Goal: Task Accomplishment & Management: Manage account settings

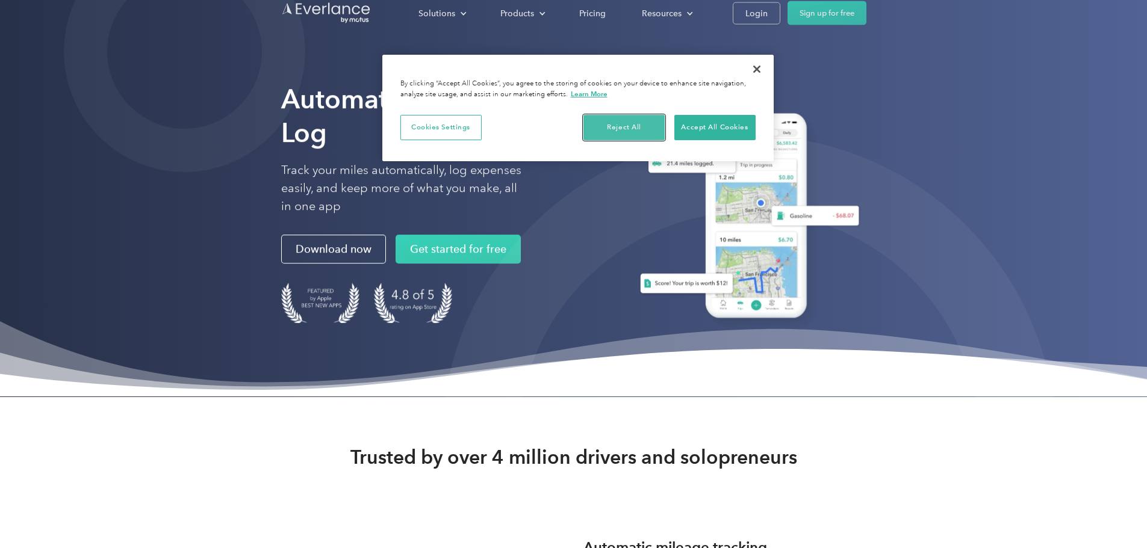
click at [621, 124] on button "Reject All" at bounding box center [623, 127] width 81 height 25
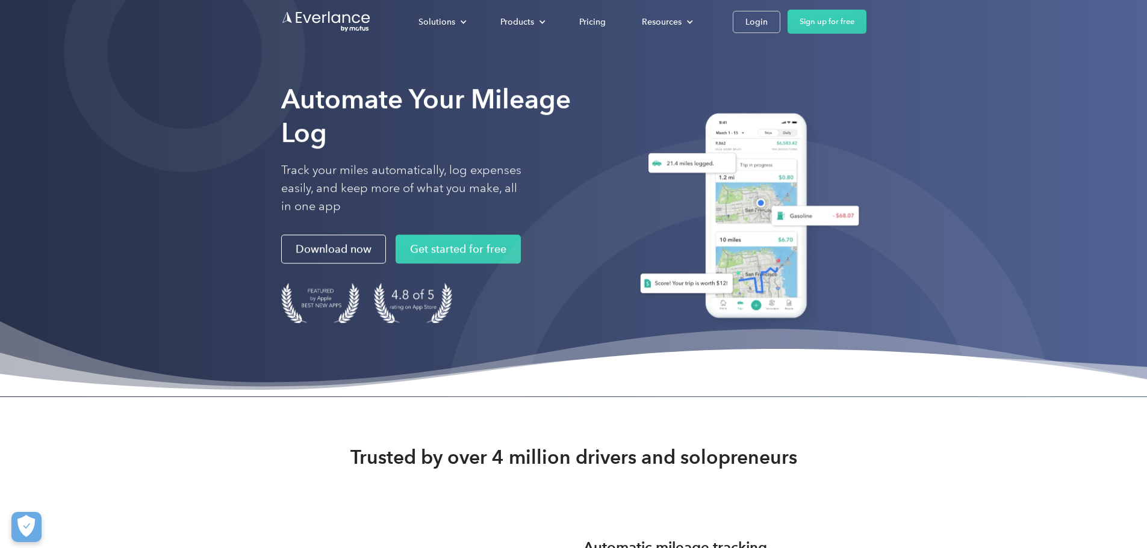
click at [768, 21] on div "Login" at bounding box center [756, 21] width 22 height 15
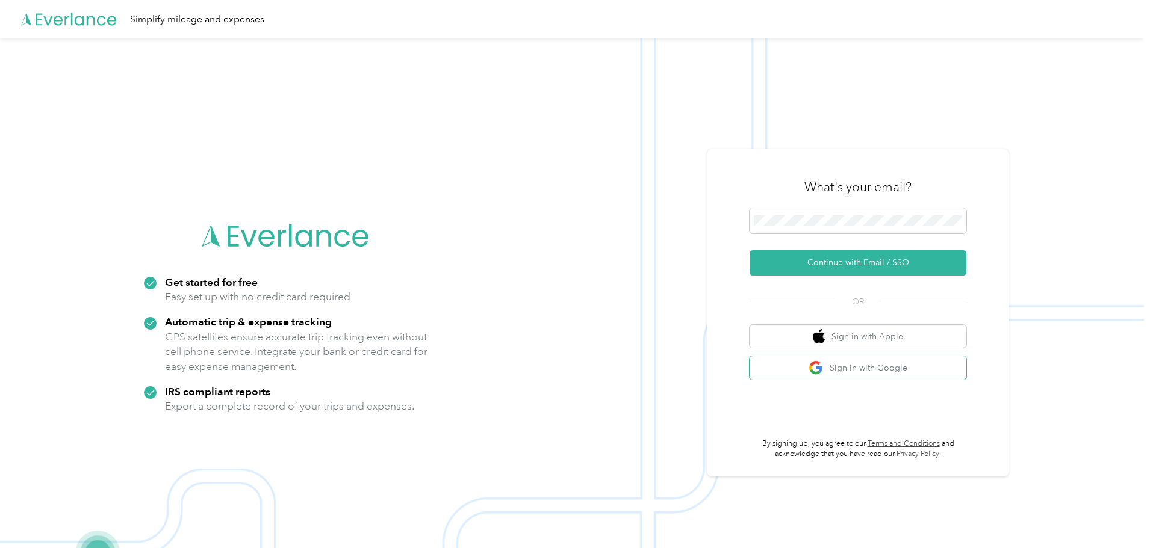
click at [858, 368] on button "Sign in with Google" at bounding box center [858, 367] width 217 height 23
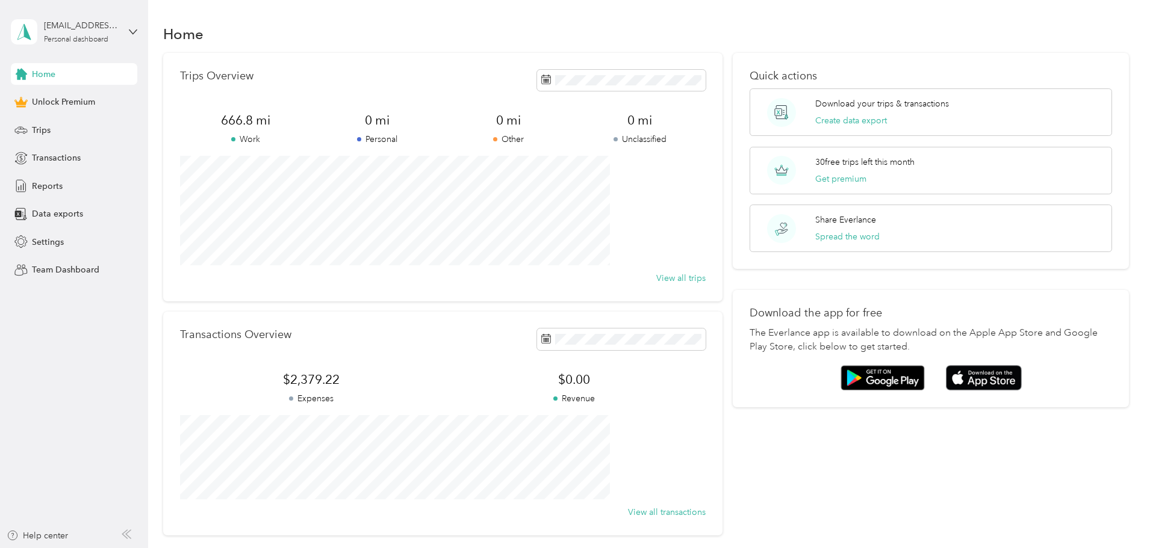
click at [40, 131] on span "Trips" at bounding box center [41, 130] width 19 height 13
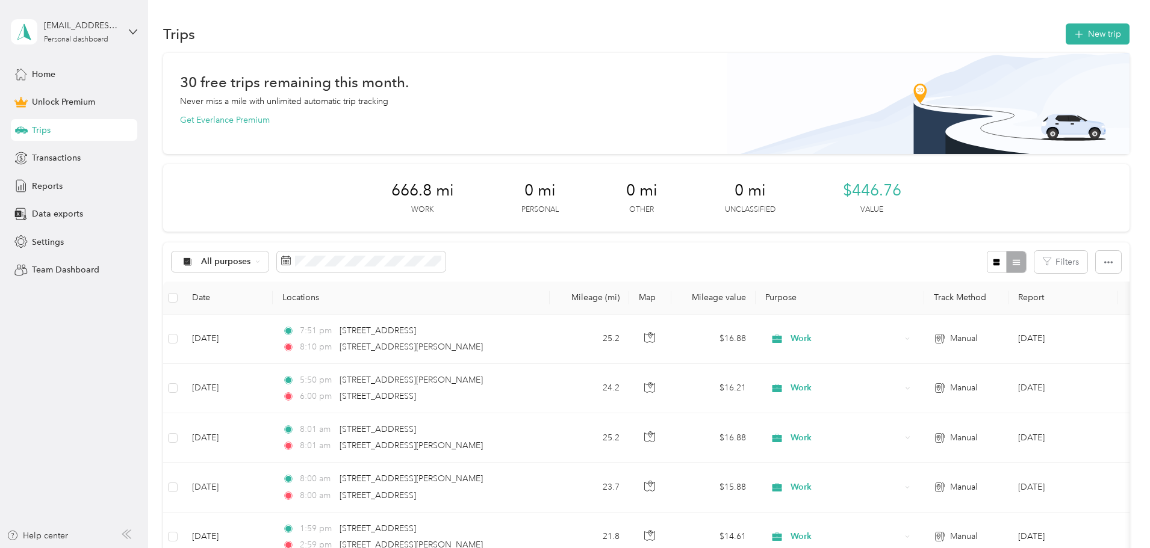
click at [1066, 33] on button "New trip" at bounding box center [1098, 33] width 64 height 21
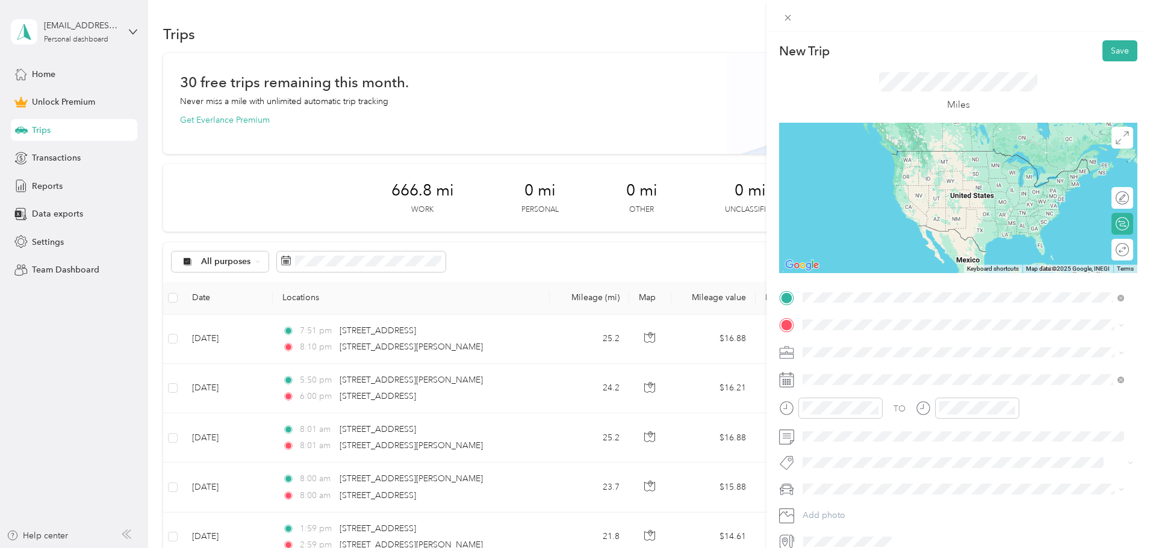
click at [871, 343] on span "[STREET_ADDRESS][US_STATE]" at bounding box center [885, 341] width 120 height 11
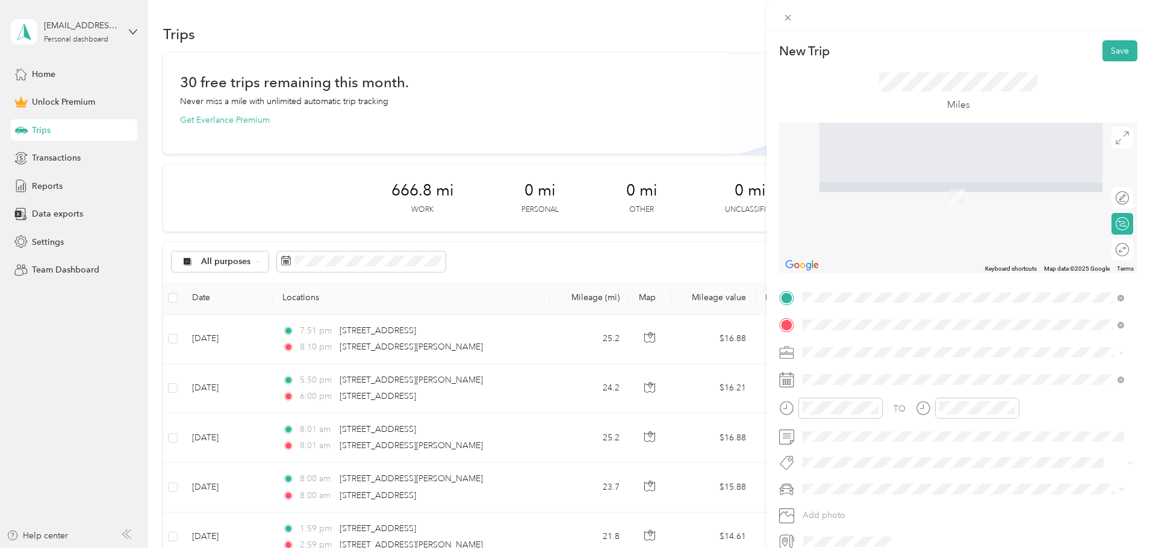
click at [755, 305] on div "New Trip Save This trip cannot be edited because it is either under review, app…" at bounding box center [575, 274] width 1150 height 548
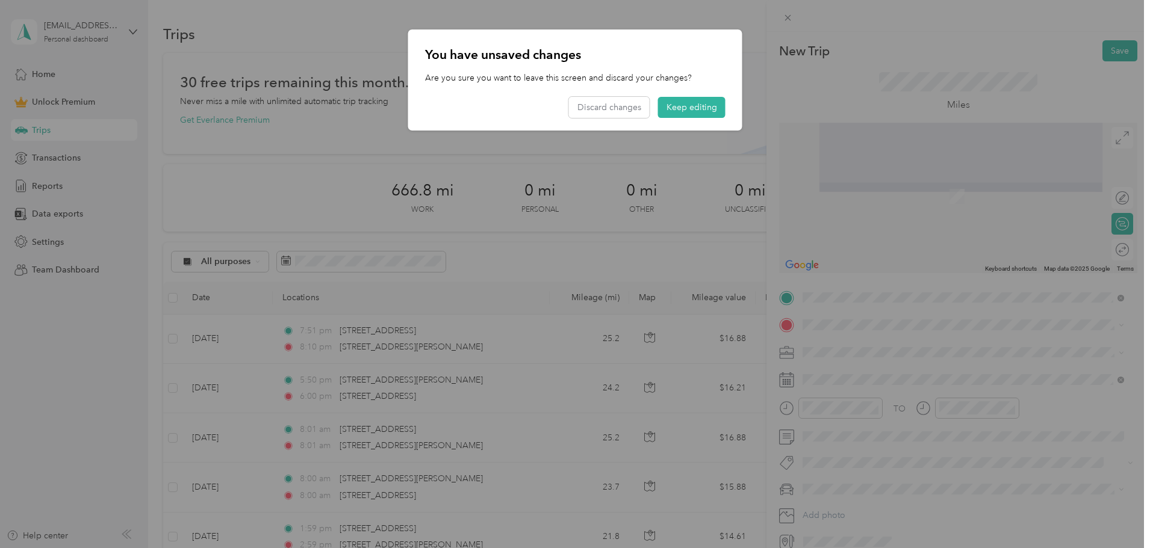
click at [677, 110] on button "Keep editing" at bounding box center [691, 107] width 67 height 21
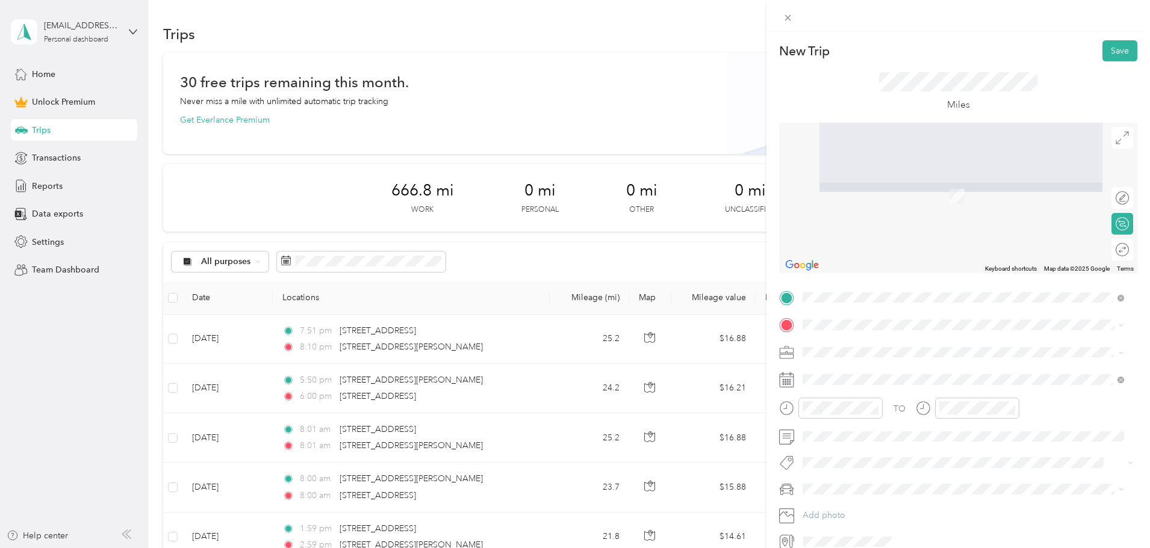
click at [821, 377] on li "Work" at bounding box center [963, 372] width 330 height 21
click at [831, 373] on span "Yuma [US_STATE] 85364, [GEOGRAPHIC_DATA]" at bounding box center [906, 373] width 162 height 21
click at [859, 370] on span "[STREET_ADDRESS][US_STATE]" at bounding box center [885, 364] width 120 height 11
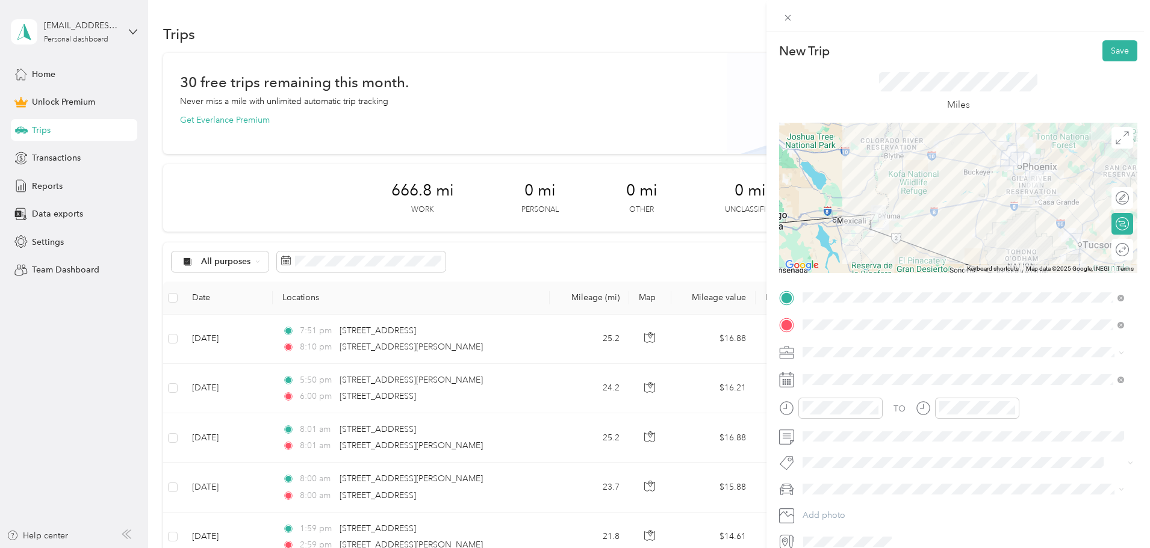
click at [790, 380] on rect at bounding box center [790, 380] width 2 height 2
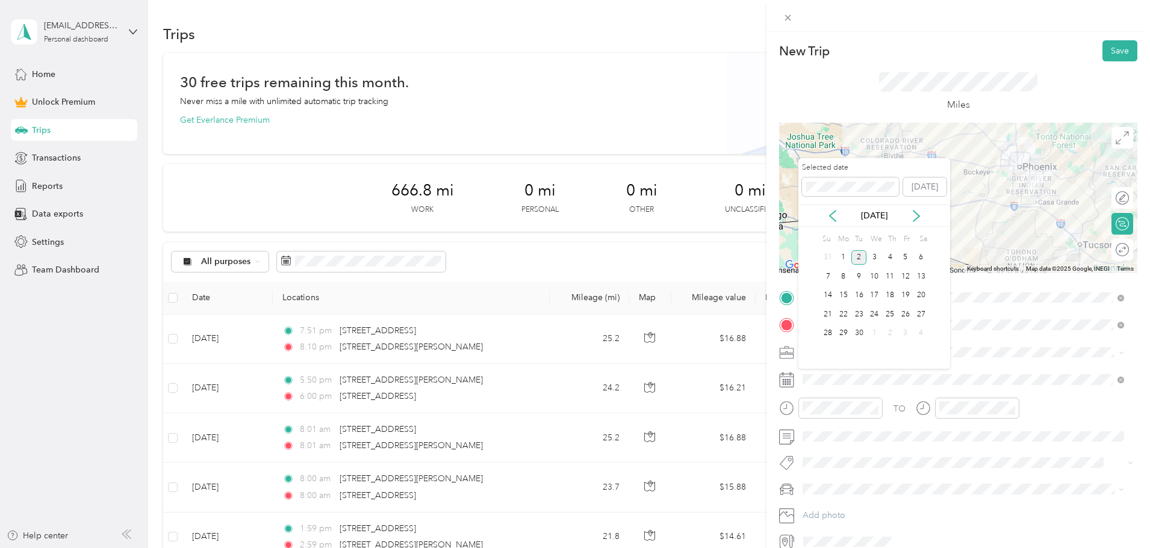
click at [832, 216] on icon at bounding box center [833, 216] width 12 height 12
click at [919, 333] on div "30" at bounding box center [921, 333] width 16 height 15
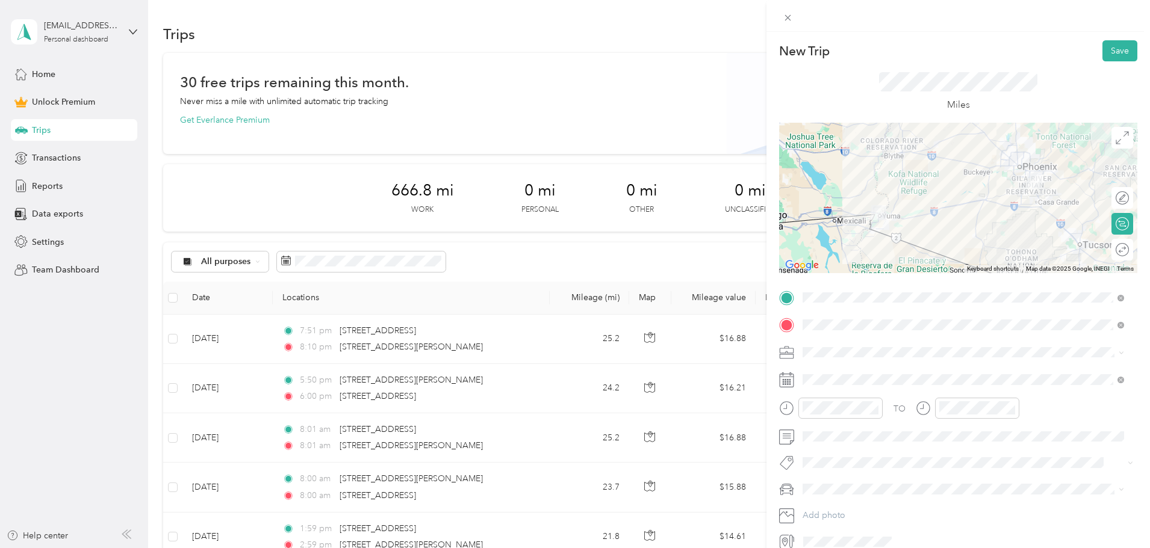
click at [1109, 52] on button "Save" at bounding box center [1119, 50] width 35 height 21
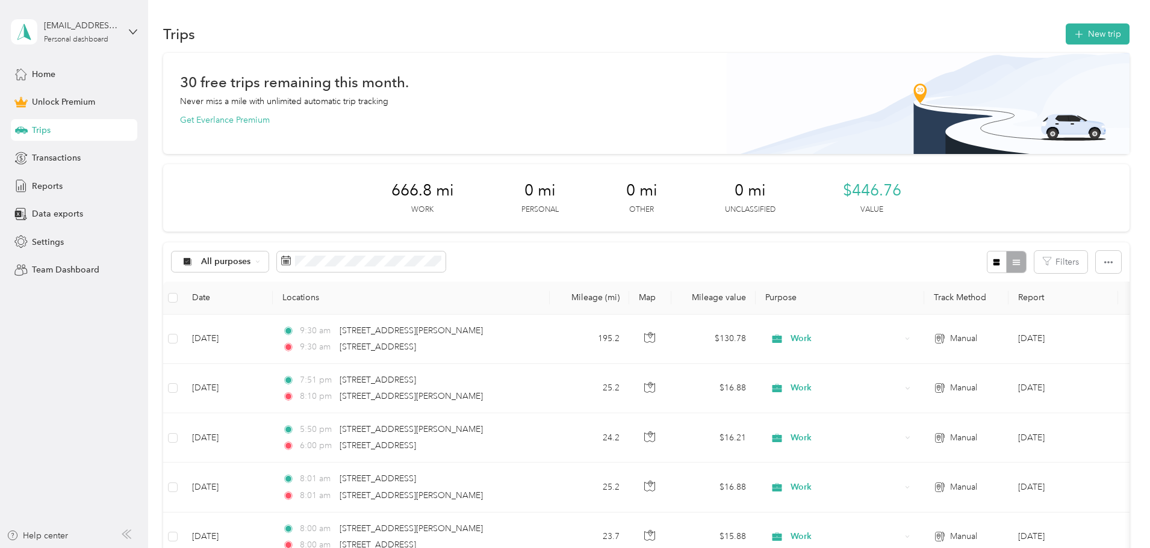
click at [1066, 28] on button "New trip" at bounding box center [1098, 33] width 64 height 21
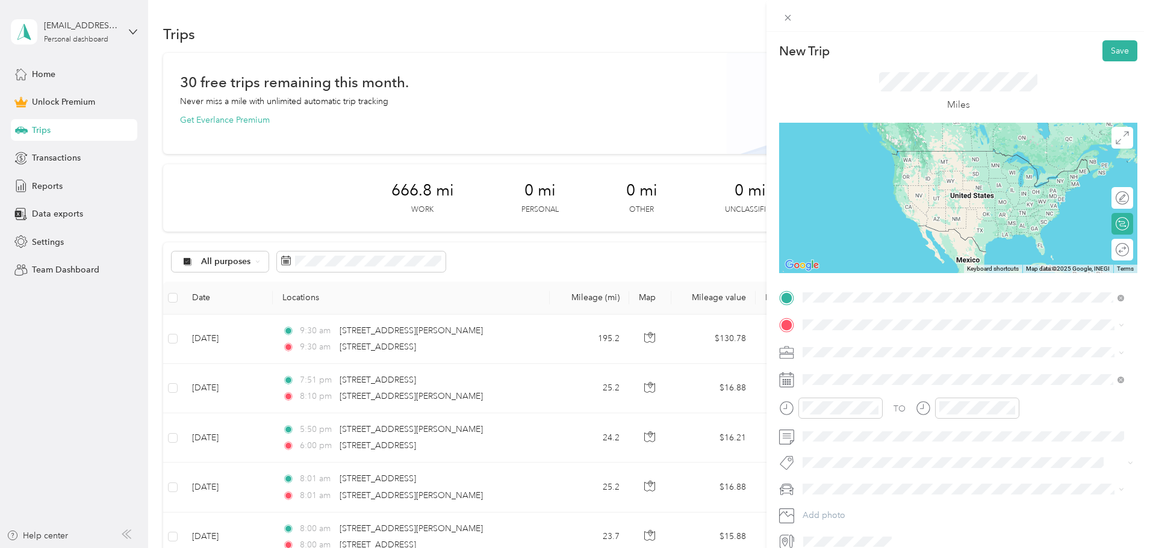
click at [881, 341] on span "[STREET_ADDRESS][US_STATE]" at bounding box center [885, 341] width 120 height 11
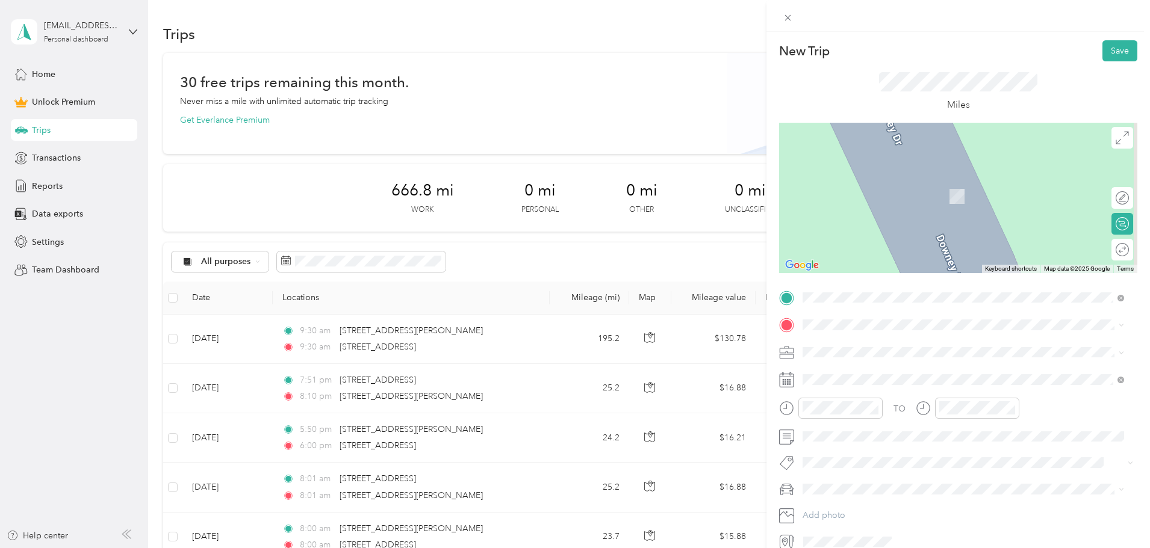
click at [881, 368] on span "[STREET_ADDRESS][US_STATE]" at bounding box center [885, 362] width 120 height 11
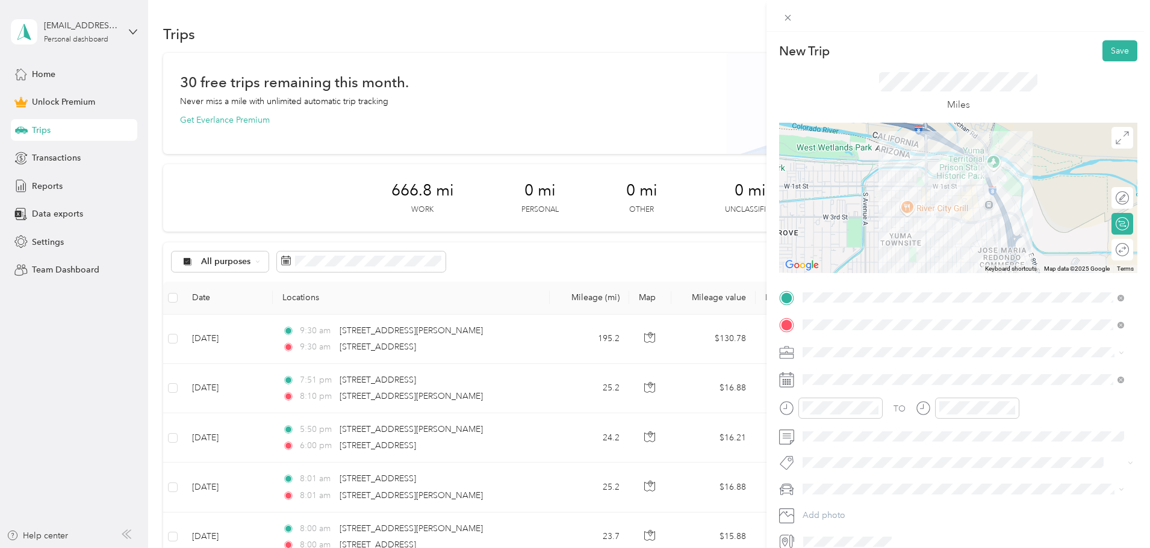
click at [818, 374] on div "Work" at bounding box center [963, 373] width 313 height 13
click at [817, 385] on span at bounding box center [967, 379] width 339 height 19
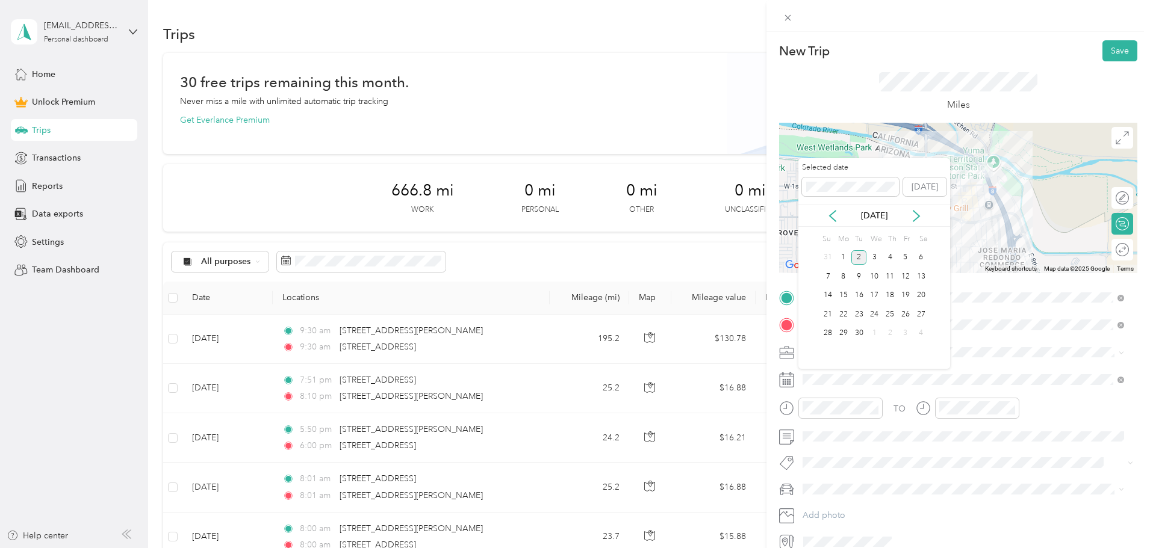
click at [836, 217] on icon at bounding box center [833, 216] width 12 height 12
click at [925, 334] on div "30" at bounding box center [921, 333] width 16 height 15
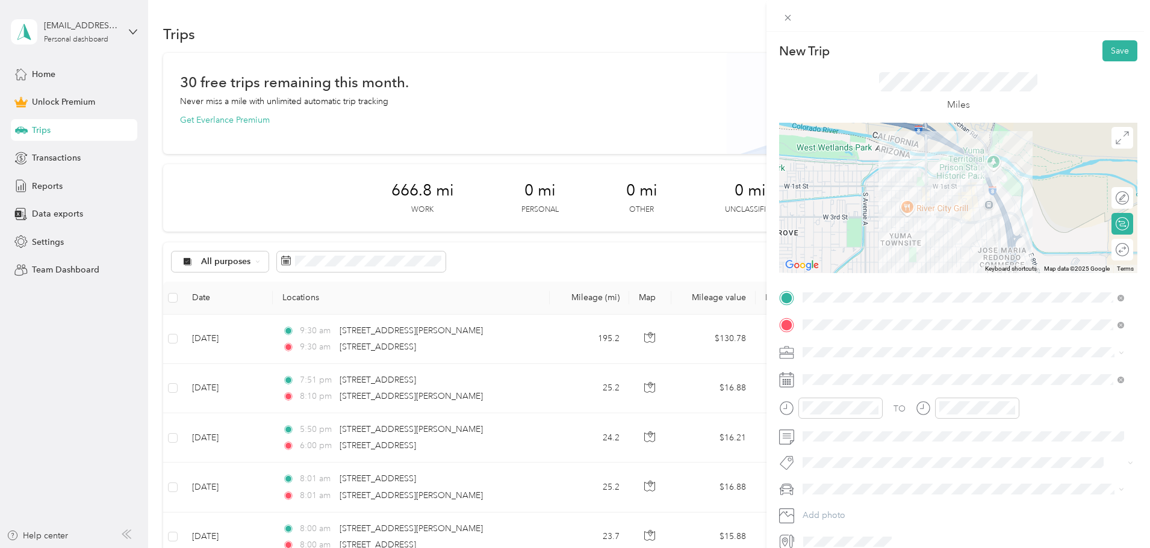
click at [1113, 49] on button "Save" at bounding box center [1119, 50] width 35 height 21
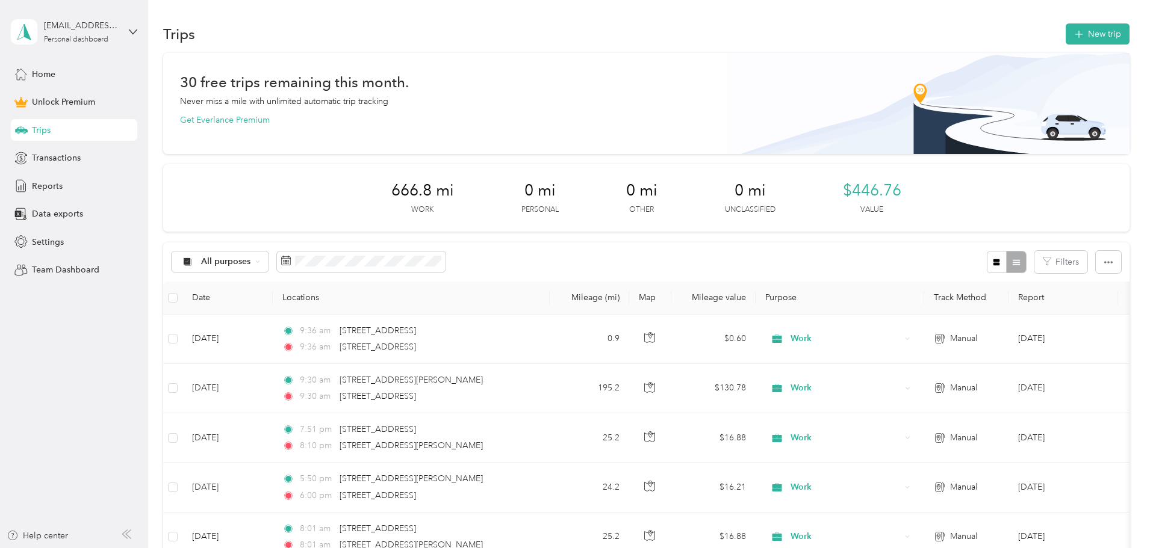
click at [1066, 31] on button "New trip" at bounding box center [1098, 33] width 64 height 21
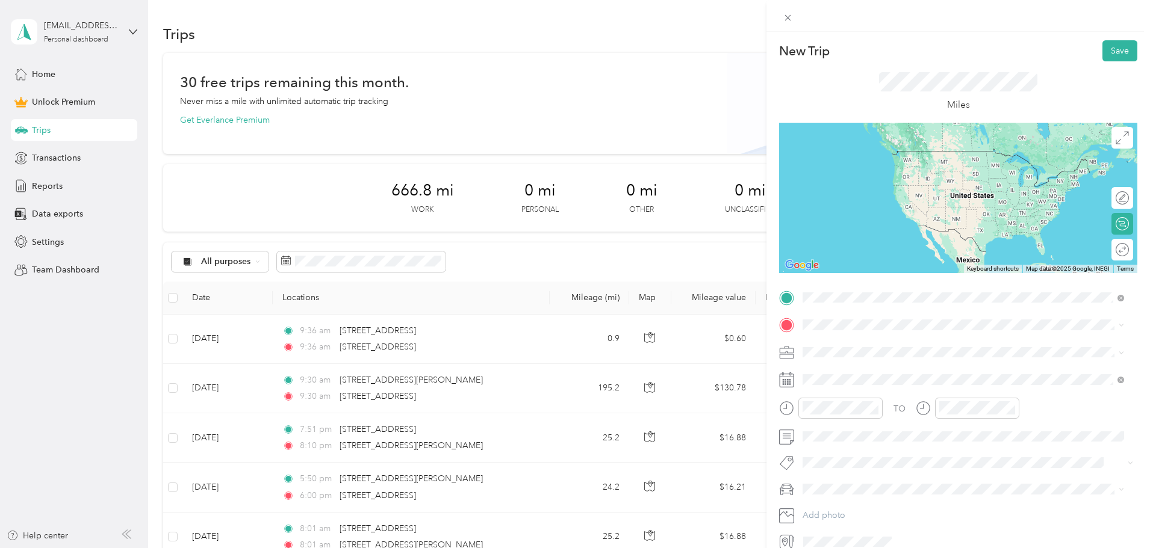
click at [858, 343] on span "[STREET_ADDRESS][US_STATE]" at bounding box center [885, 341] width 120 height 11
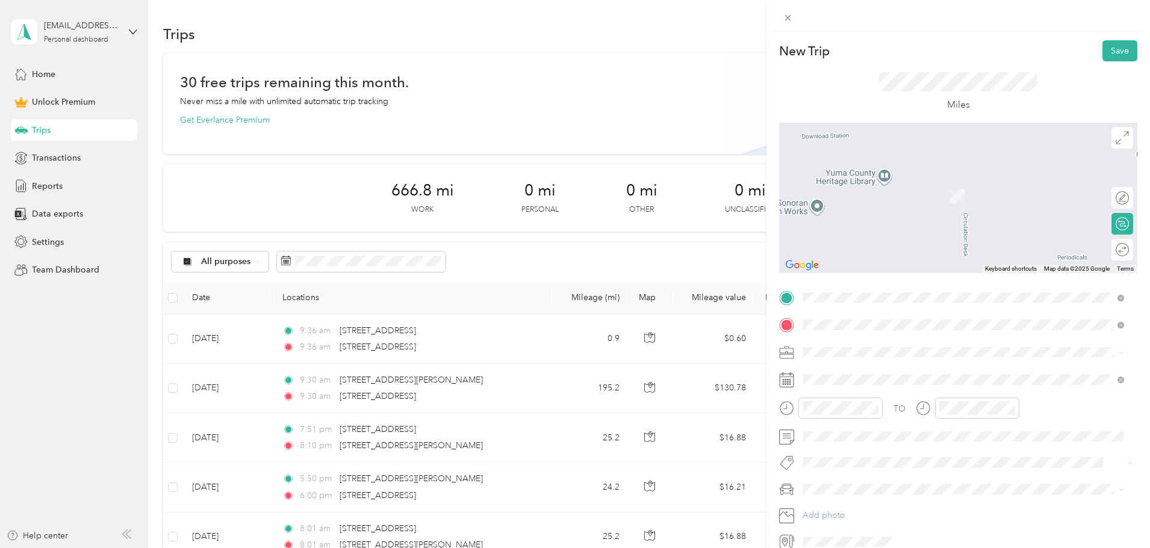
click at [902, 374] on span "[STREET_ADDRESS][US_STATE]" at bounding box center [885, 368] width 120 height 11
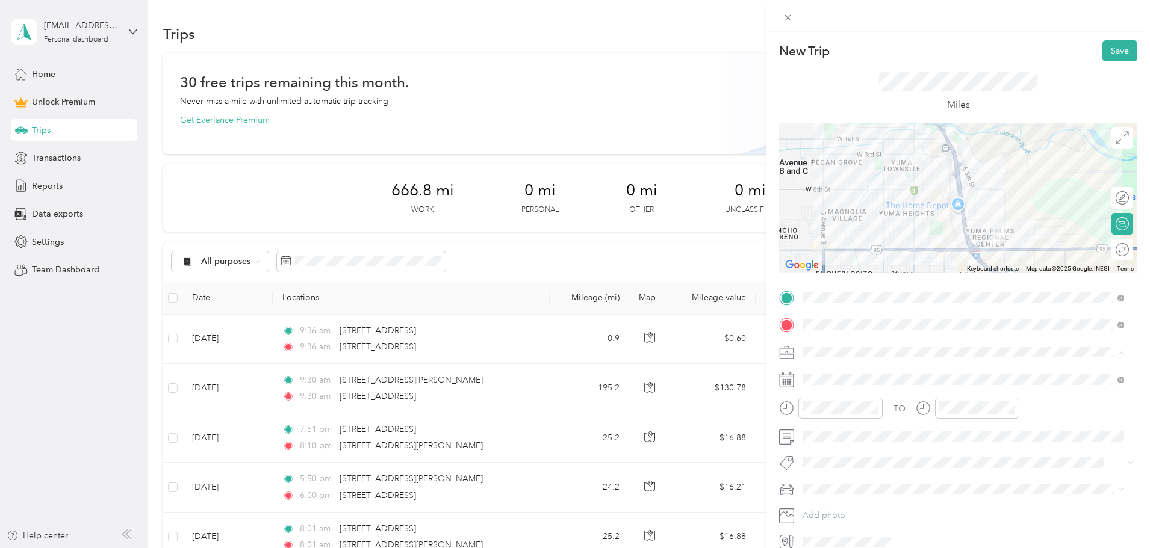
click at [821, 375] on li "Work" at bounding box center [963, 373] width 330 height 21
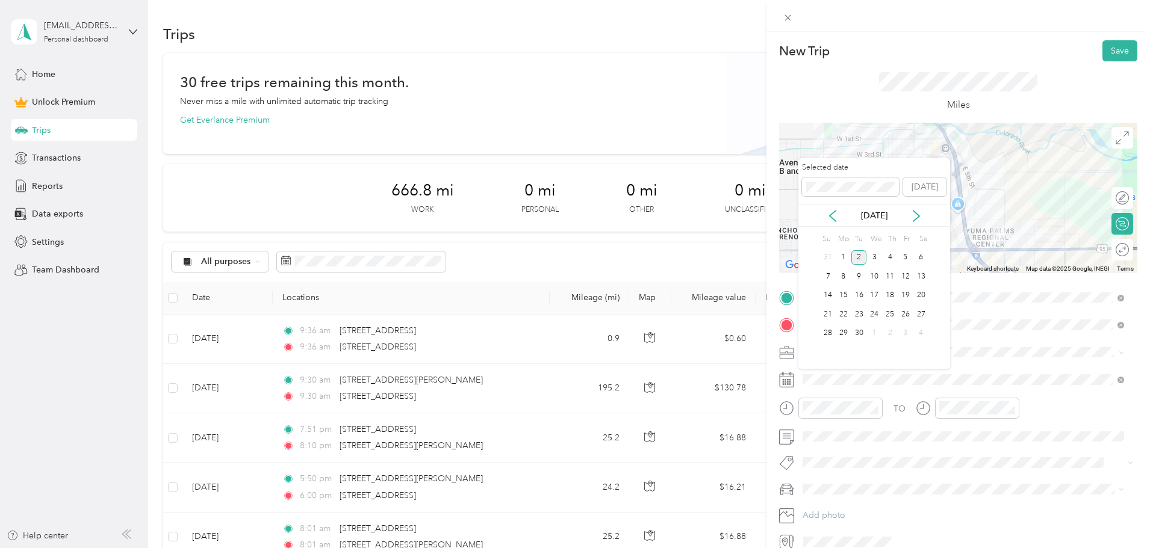
click at [829, 214] on icon at bounding box center [833, 216] width 12 height 12
click at [921, 332] on div "30" at bounding box center [921, 333] width 16 height 15
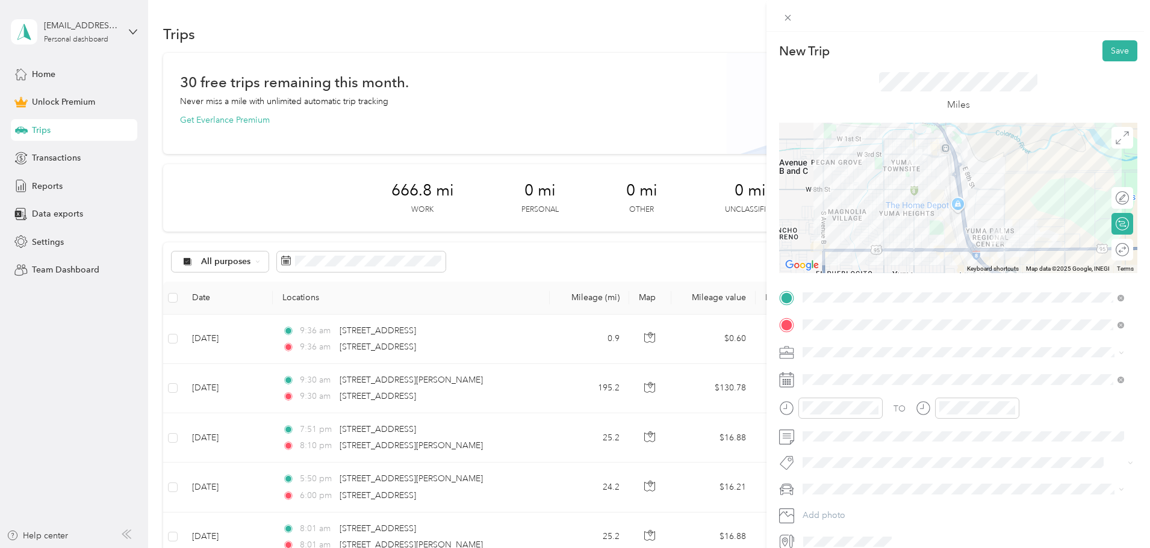
click at [1109, 53] on button "Save" at bounding box center [1119, 50] width 35 height 21
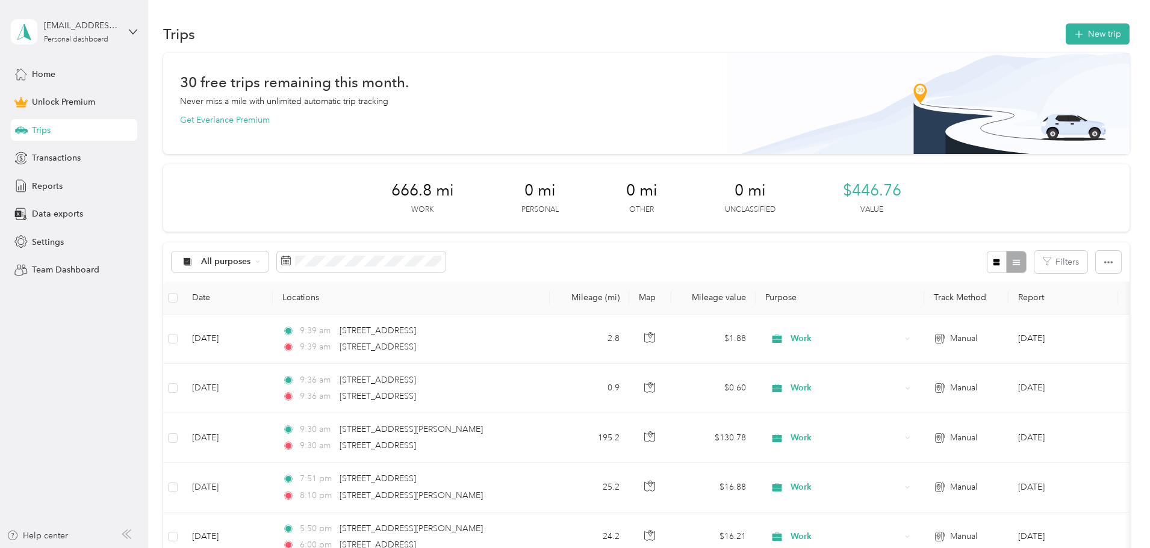
click at [1066, 33] on button "New trip" at bounding box center [1098, 33] width 64 height 21
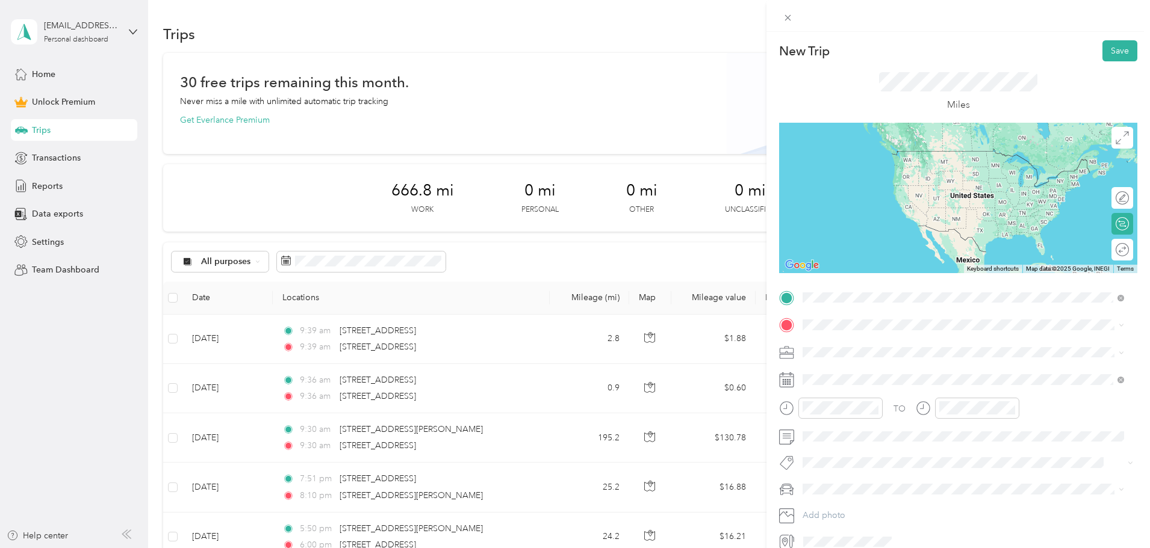
click at [907, 347] on span "[STREET_ADDRESS][US_STATE]" at bounding box center [885, 341] width 120 height 11
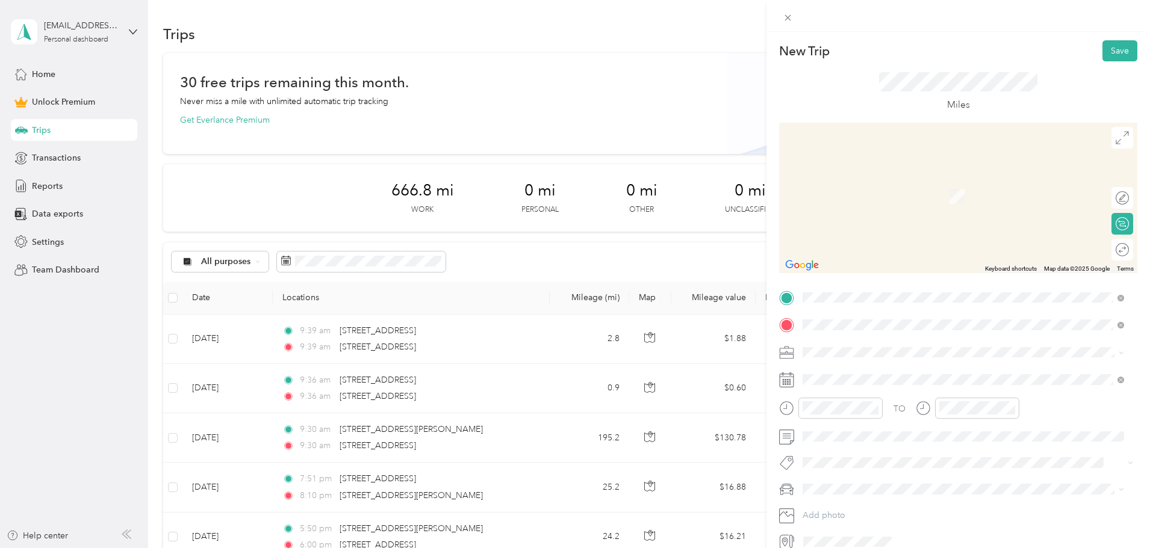
click at [865, 370] on span "[STREET_ADDRESS][US_STATE]" at bounding box center [885, 368] width 120 height 11
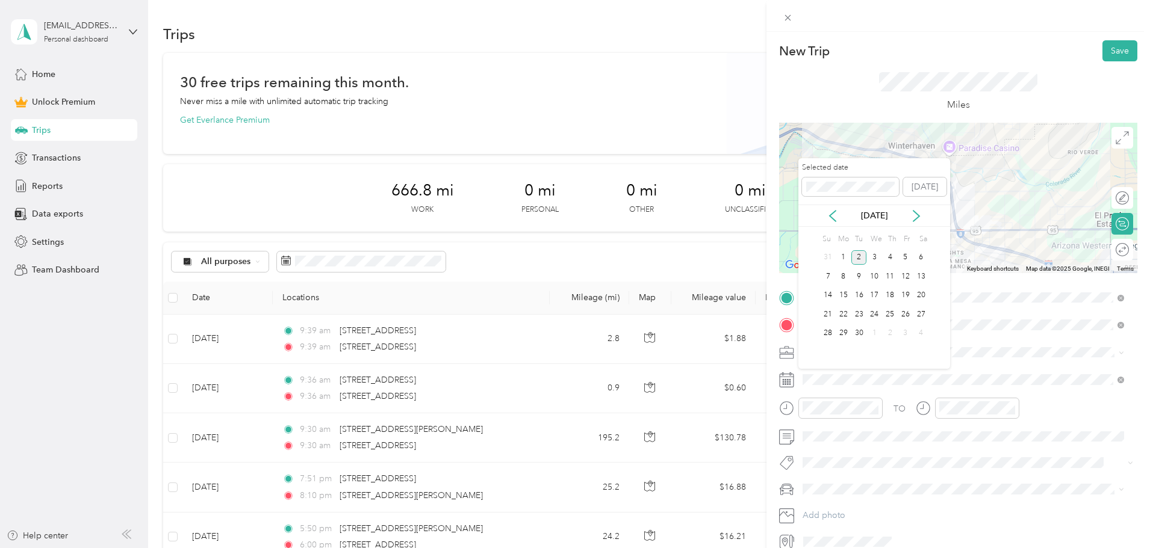
click at [831, 217] on icon at bounding box center [833, 216] width 6 height 11
click at [921, 332] on div "30" at bounding box center [921, 333] width 16 height 15
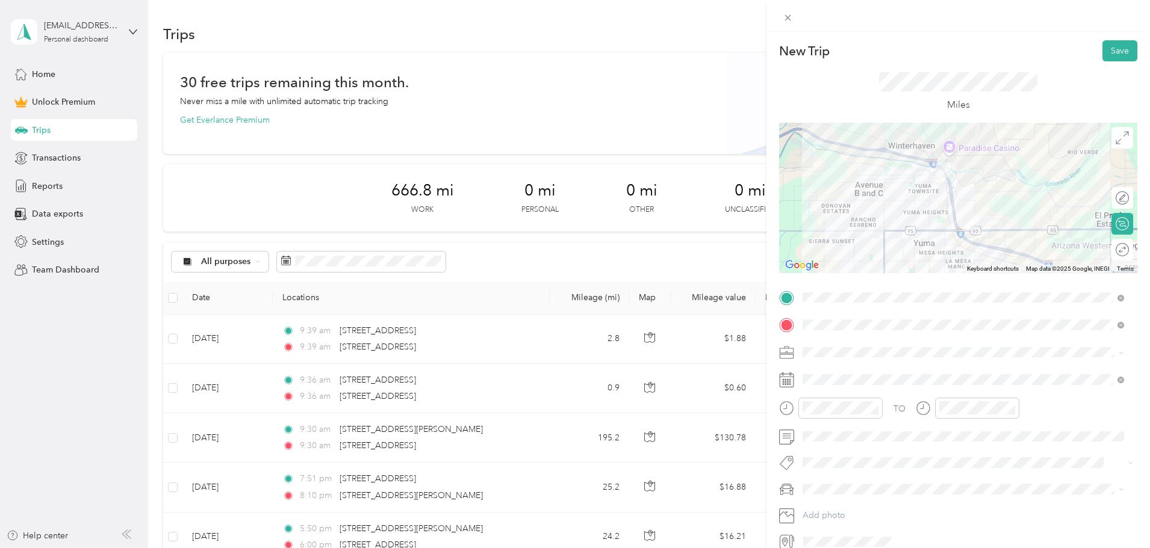
click at [1109, 51] on button "Save" at bounding box center [1119, 50] width 35 height 21
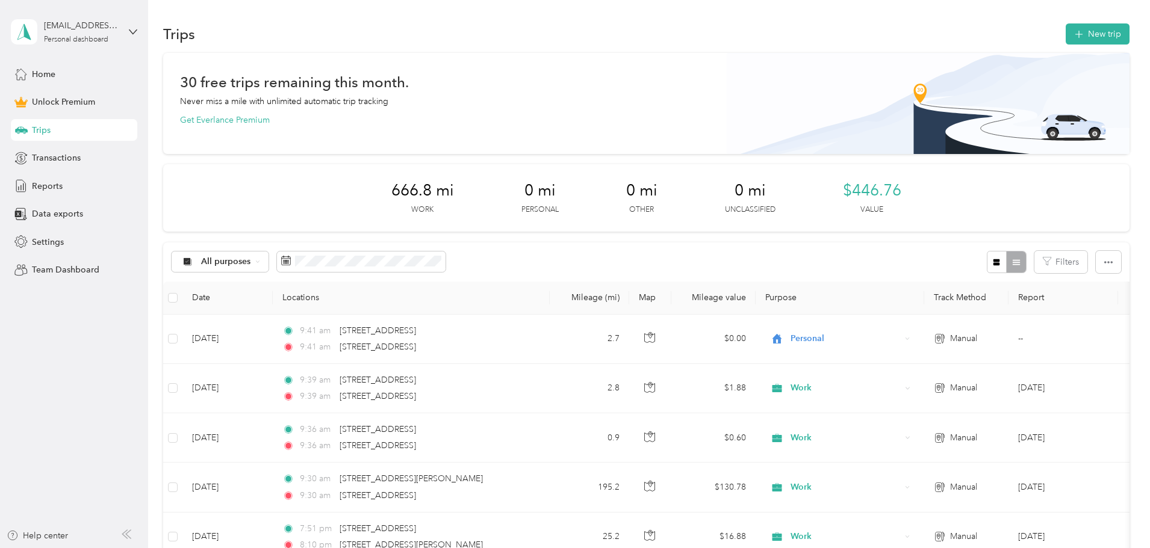
click at [1066, 36] on button "New trip" at bounding box center [1098, 33] width 64 height 21
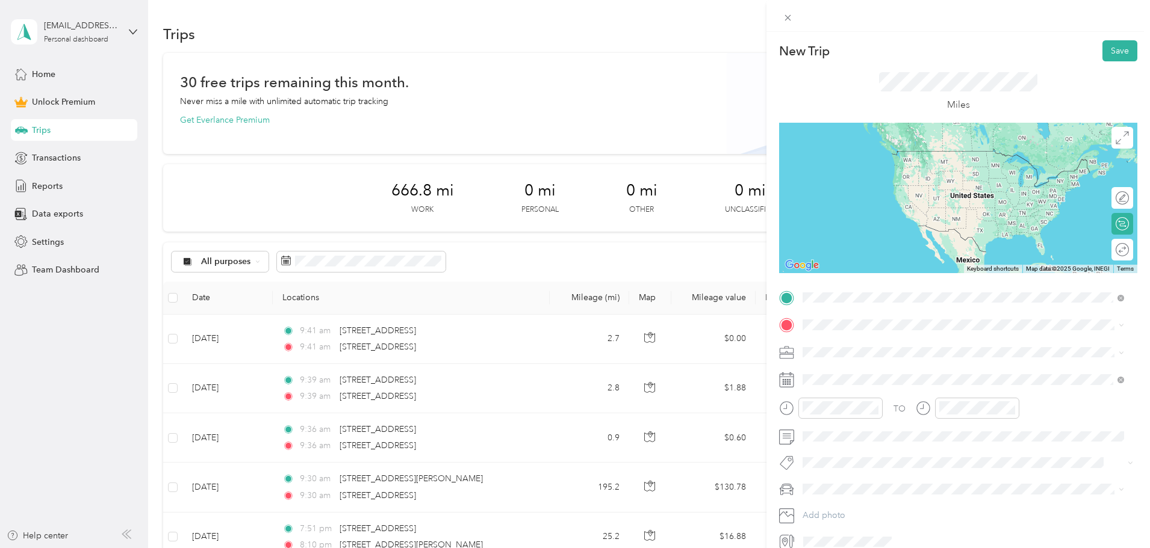
click at [869, 347] on span "[STREET_ADDRESS][US_STATE]" at bounding box center [885, 341] width 120 height 11
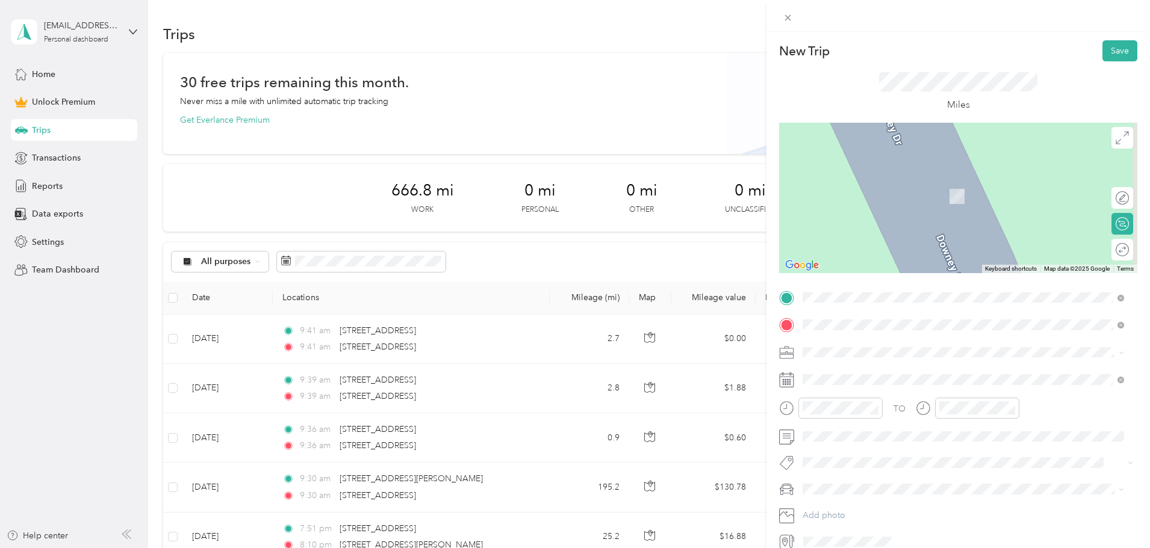
click at [863, 371] on span "[STREET_ADDRESS][US_STATE]" at bounding box center [885, 368] width 120 height 11
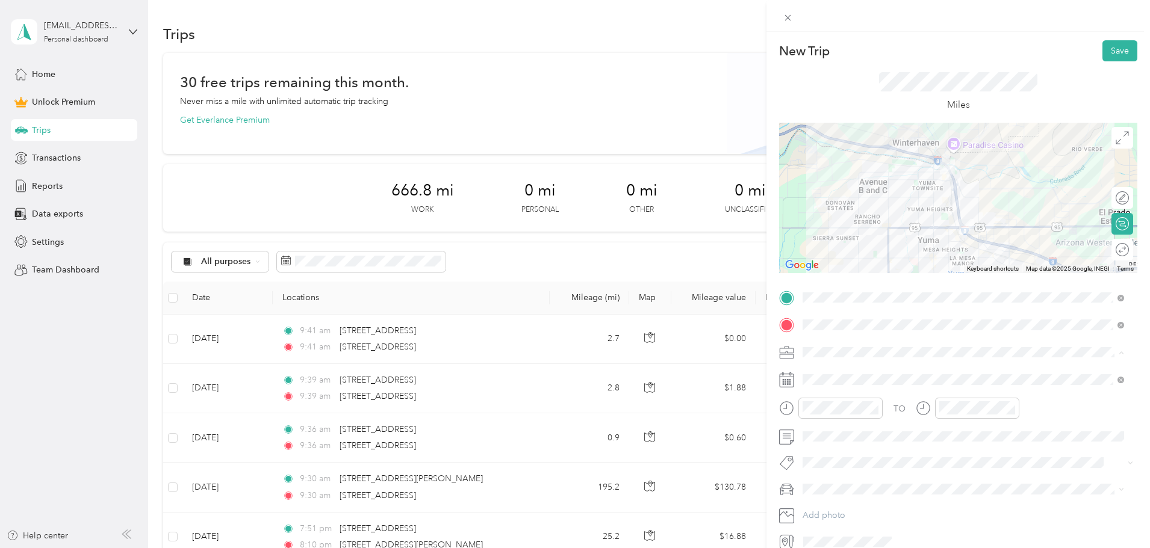
click at [815, 372] on span "Work" at bounding box center [817, 373] width 20 height 10
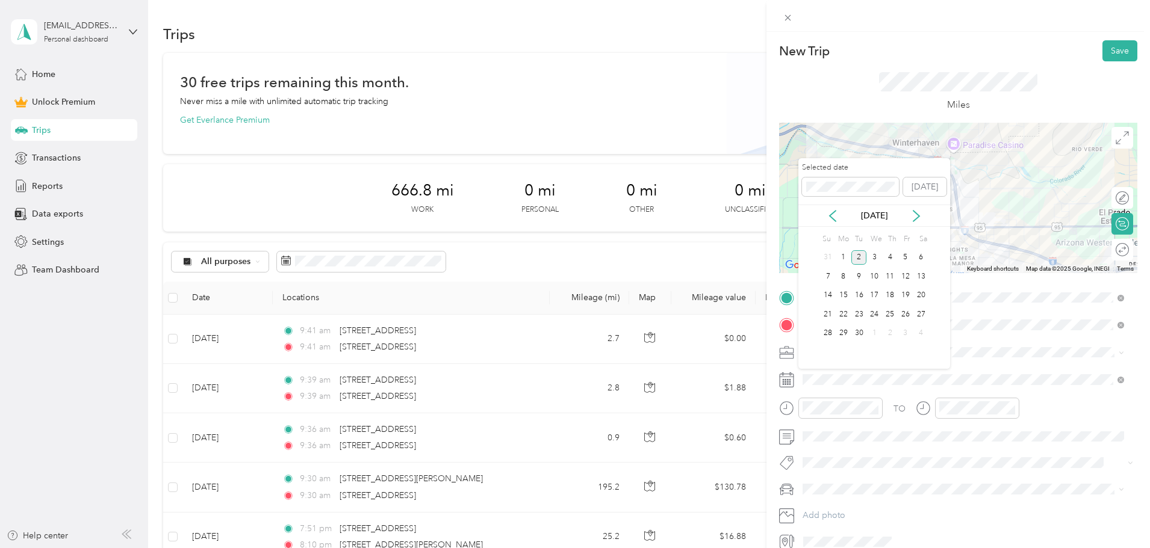
click at [831, 216] on icon at bounding box center [833, 216] width 12 height 12
click at [925, 330] on div "30" at bounding box center [921, 333] width 16 height 15
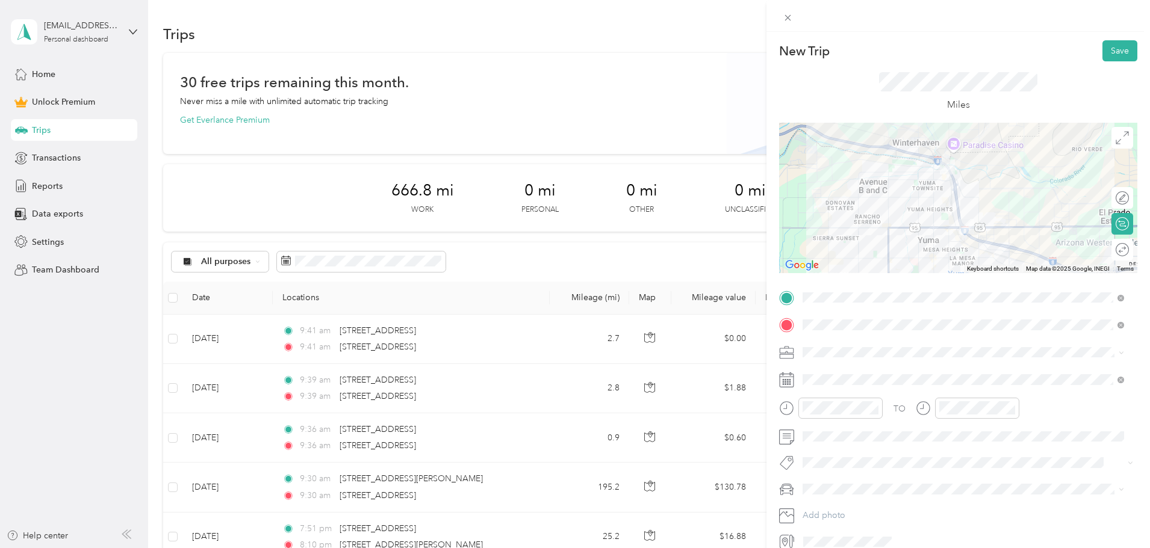
click at [1112, 53] on button "Save" at bounding box center [1119, 50] width 35 height 21
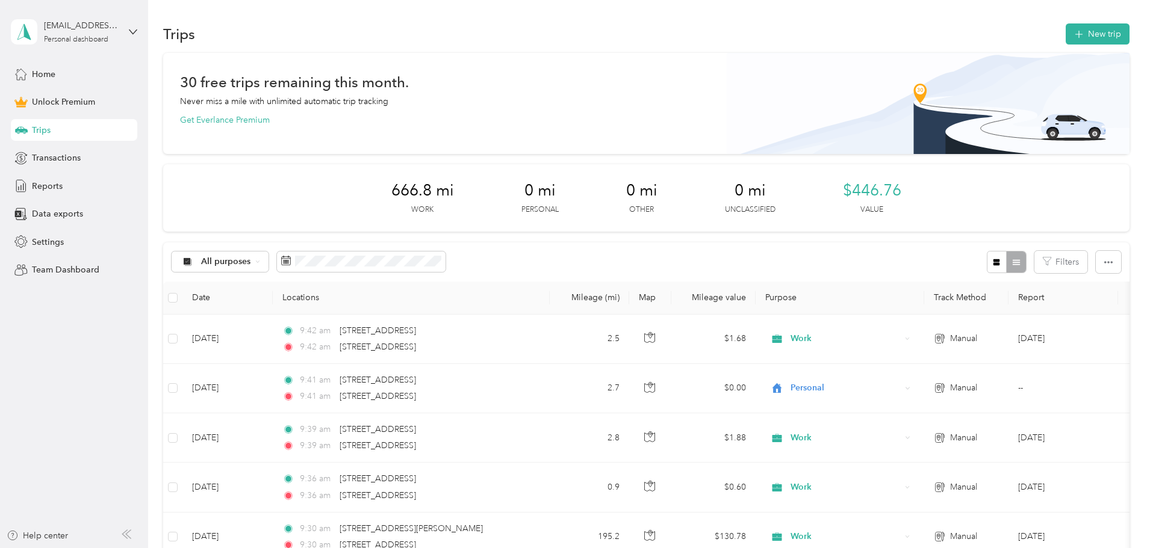
click at [1066, 29] on button "New trip" at bounding box center [1098, 33] width 64 height 21
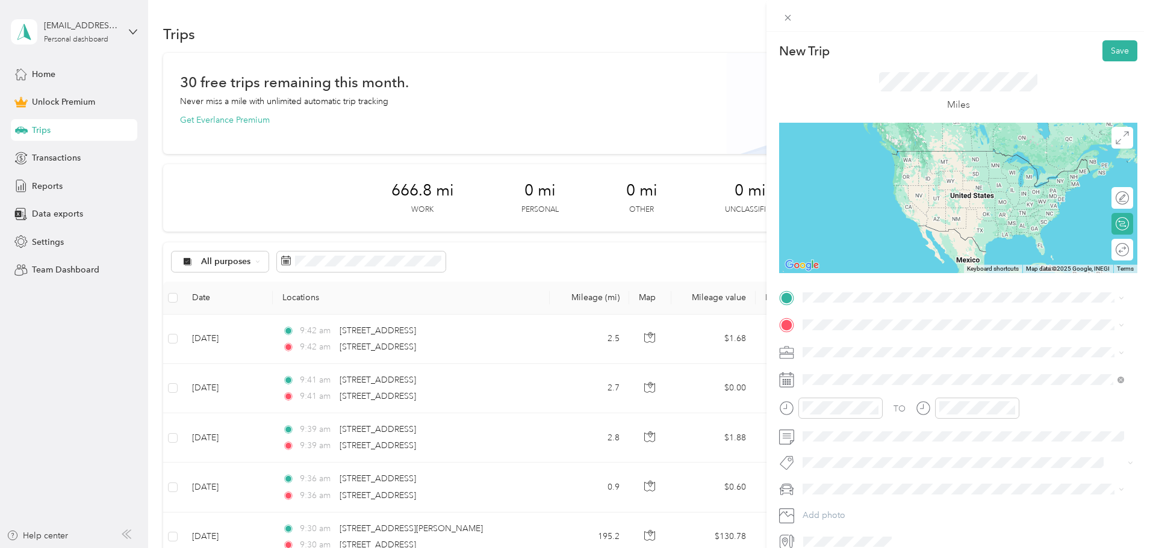
click at [870, 339] on span "[STREET_ADDRESS][US_STATE]" at bounding box center [885, 340] width 120 height 11
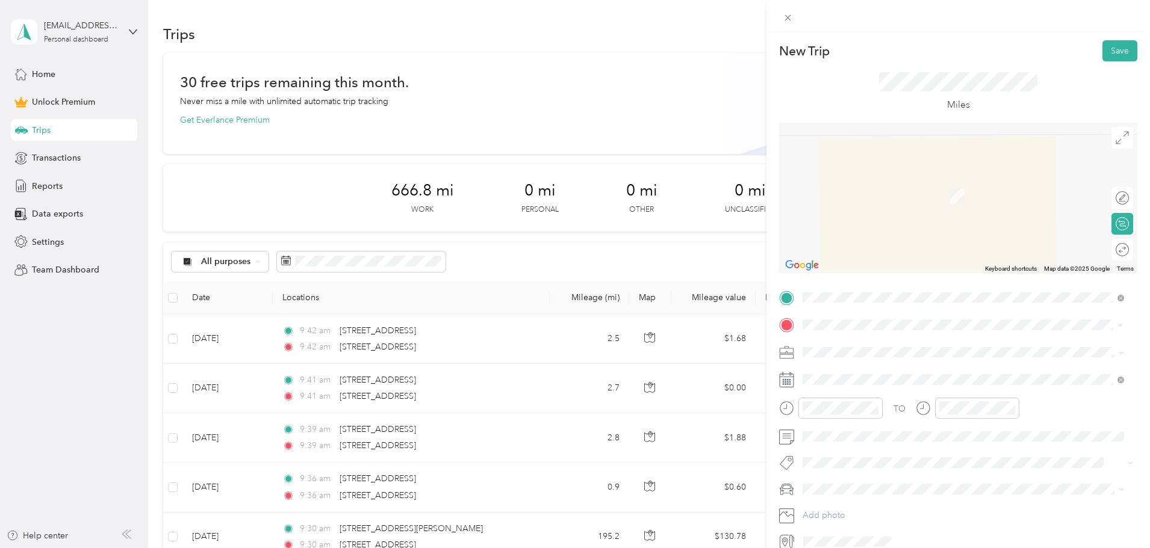
click at [863, 370] on span "[STREET_ADDRESS][US_STATE]" at bounding box center [885, 368] width 120 height 11
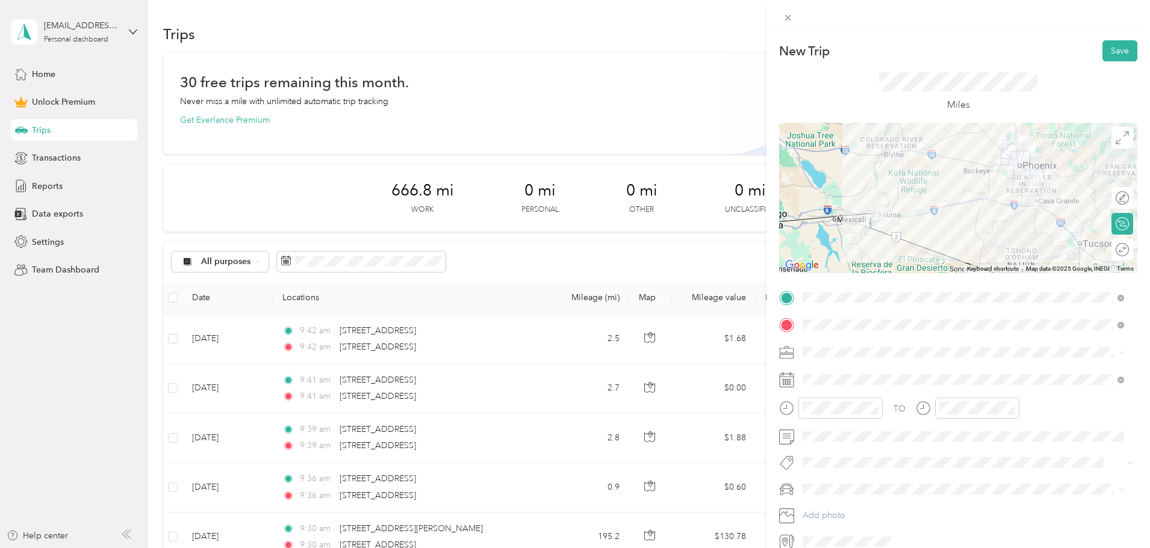
click at [810, 371] on span "Work" at bounding box center [817, 373] width 20 height 10
click at [787, 383] on icon at bounding box center [786, 380] width 15 height 15
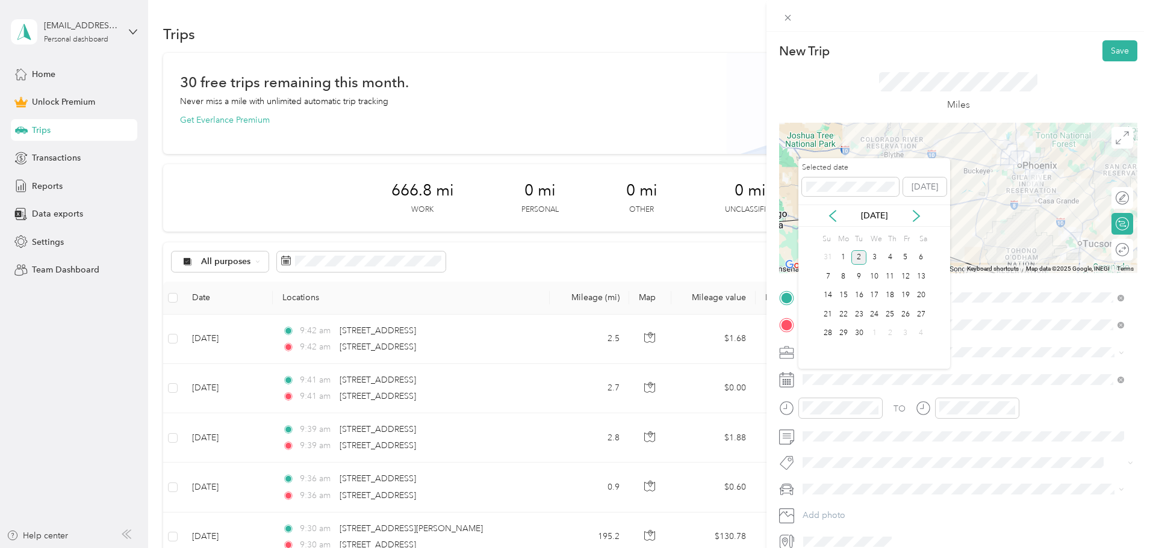
click at [828, 257] on div "31" at bounding box center [828, 257] width 16 height 15
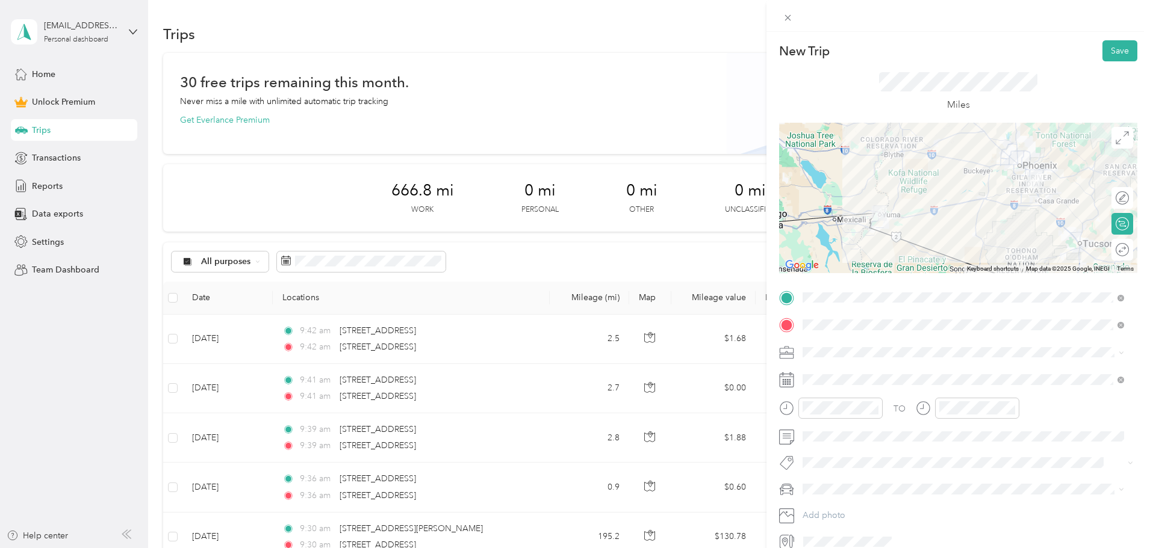
click at [1107, 54] on button "Save" at bounding box center [1119, 50] width 35 height 21
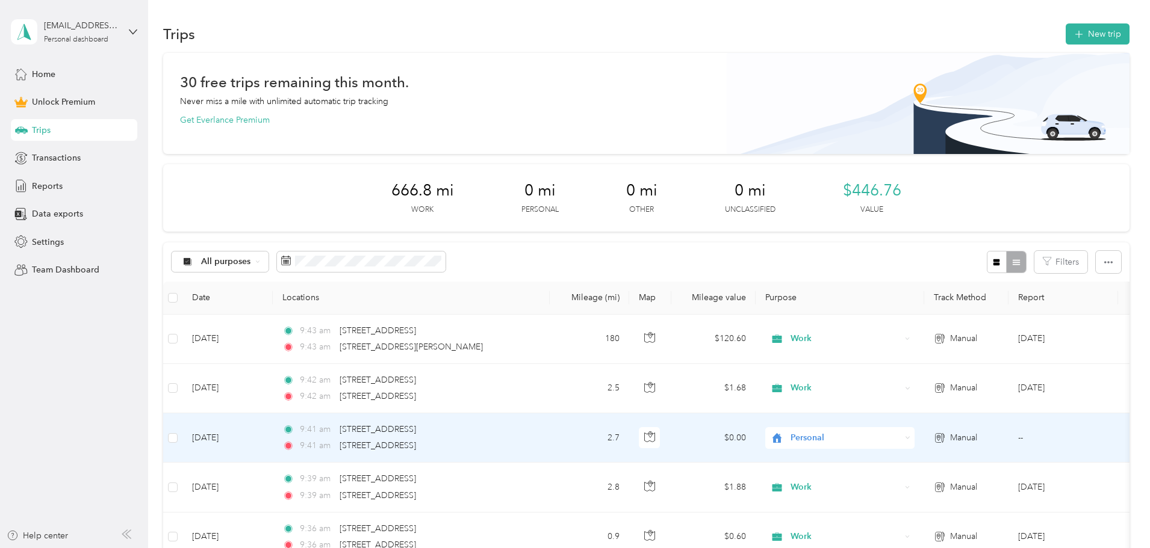
click at [886, 436] on span "Personal" at bounding box center [845, 438] width 110 height 13
click at [898, 288] on span "Work" at bounding box center [930, 284] width 111 height 13
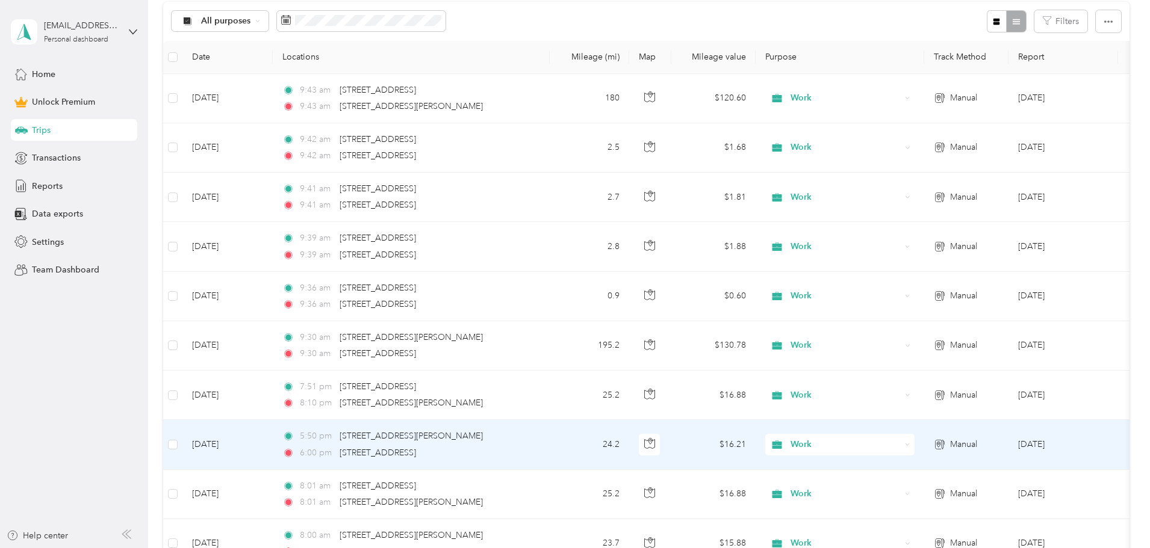
scroll to position [240, 0]
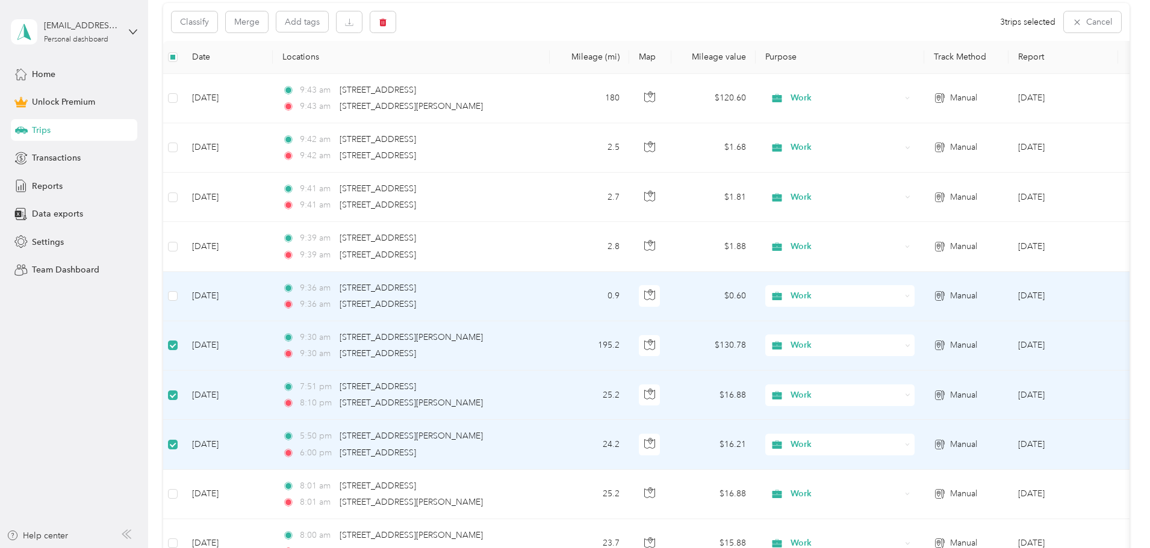
click at [178, 290] on label at bounding box center [173, 296] width 10 height 13
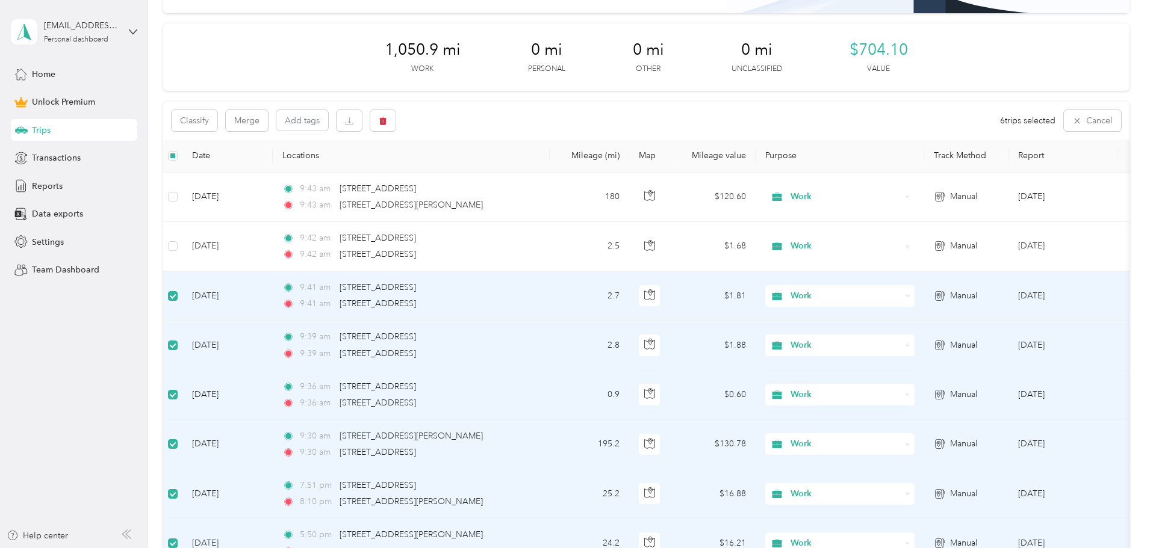
scroll to position [119, 0]
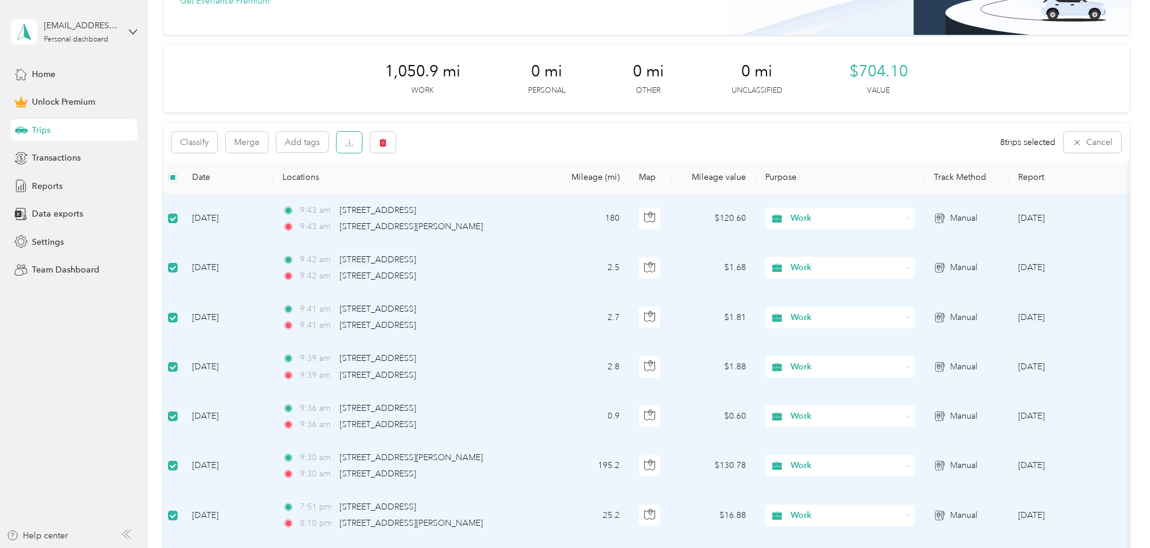
click at [353, 146] on icon "button" at bounding box center [350, 145] width 8 height 2
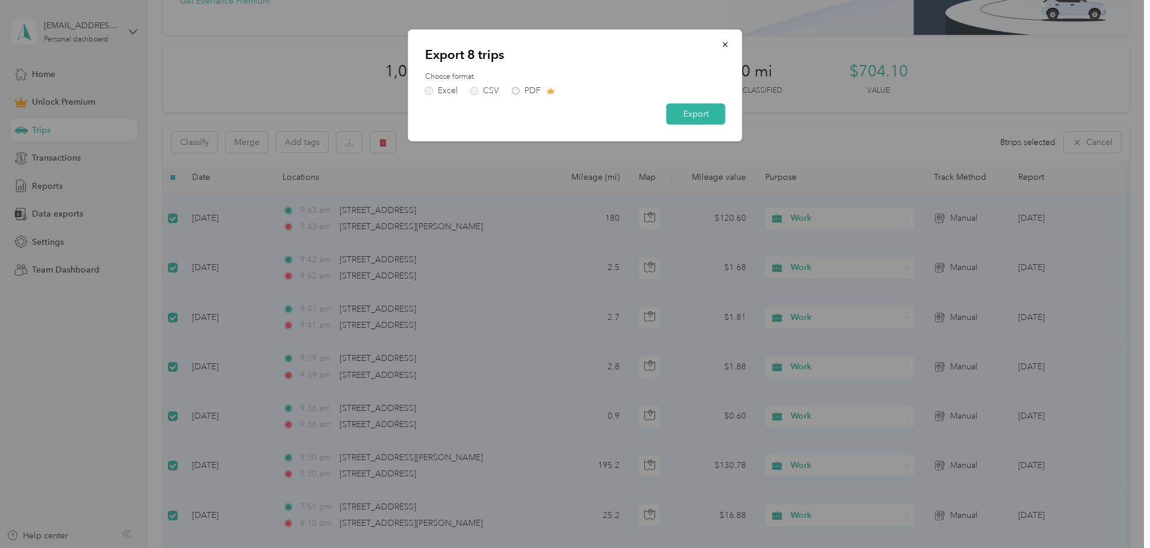
click at [694, 115] on button "Export" at bounding box center [695, 114] width 59 height 21
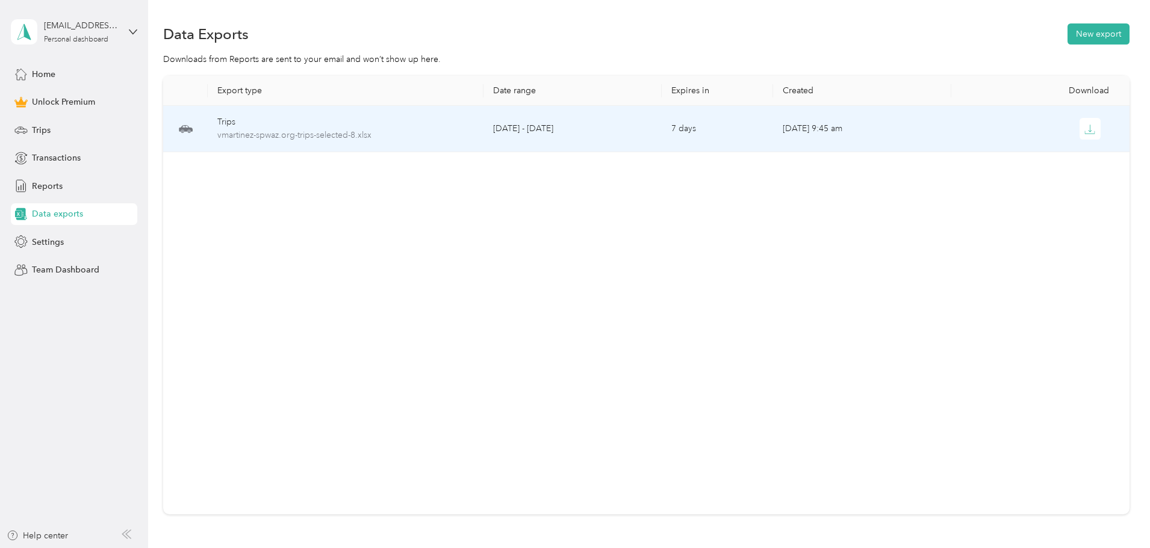
click at [1084, 133] on icon "button" at bounding box center [1089, 129] width 11 height 11
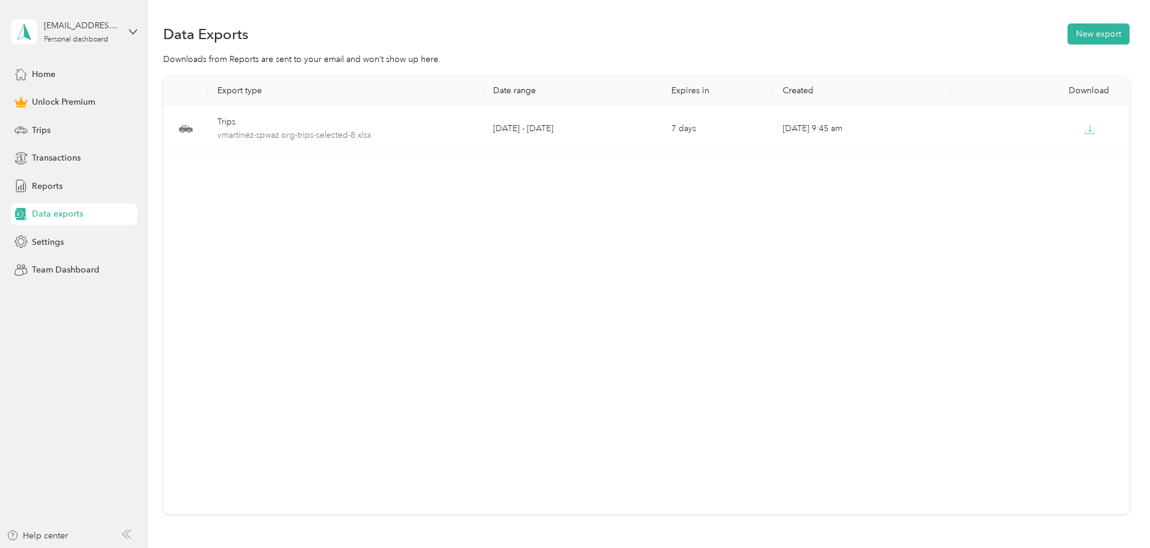
click at [46, 130] on span "Trips" at bounding box center [41, 130] width 19 height 13
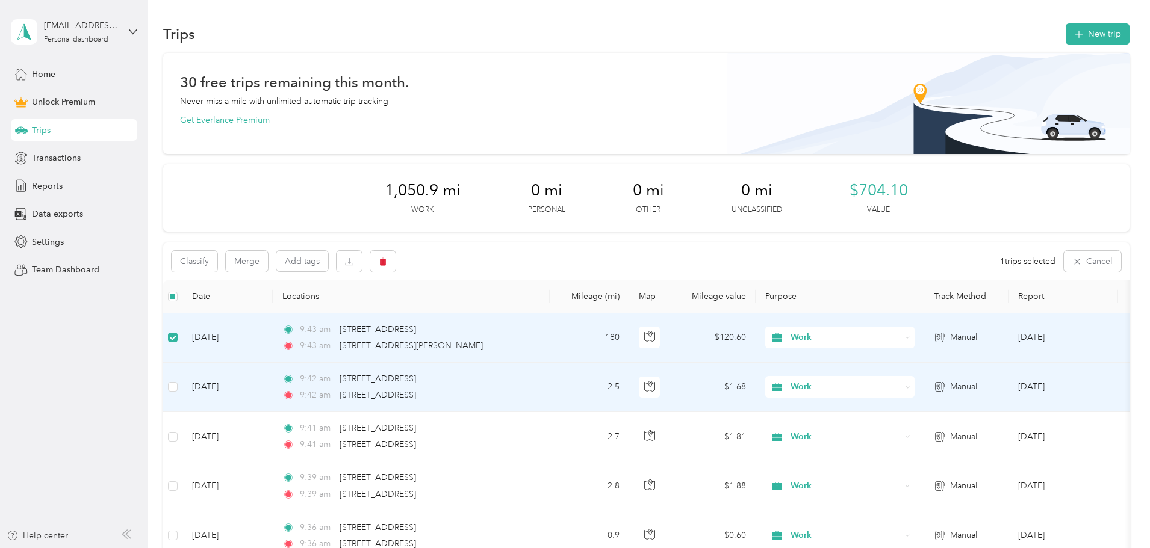
click at [178, 380] on label at bounding box center [173, 386] width 10 height 13
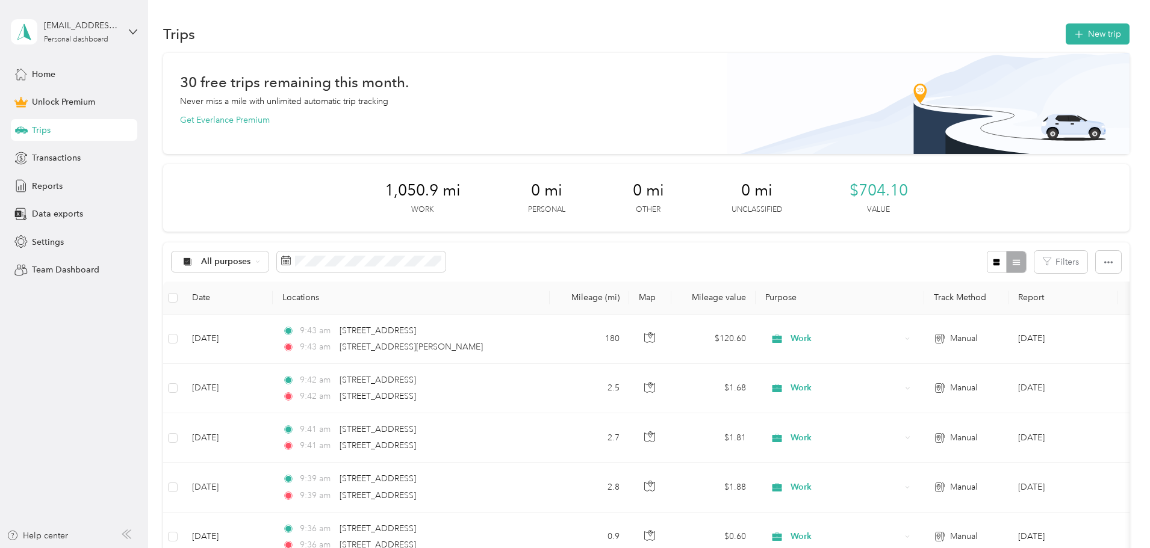
click at [289, 262] on rect at bounding box center [288, 262] width 1 height 1
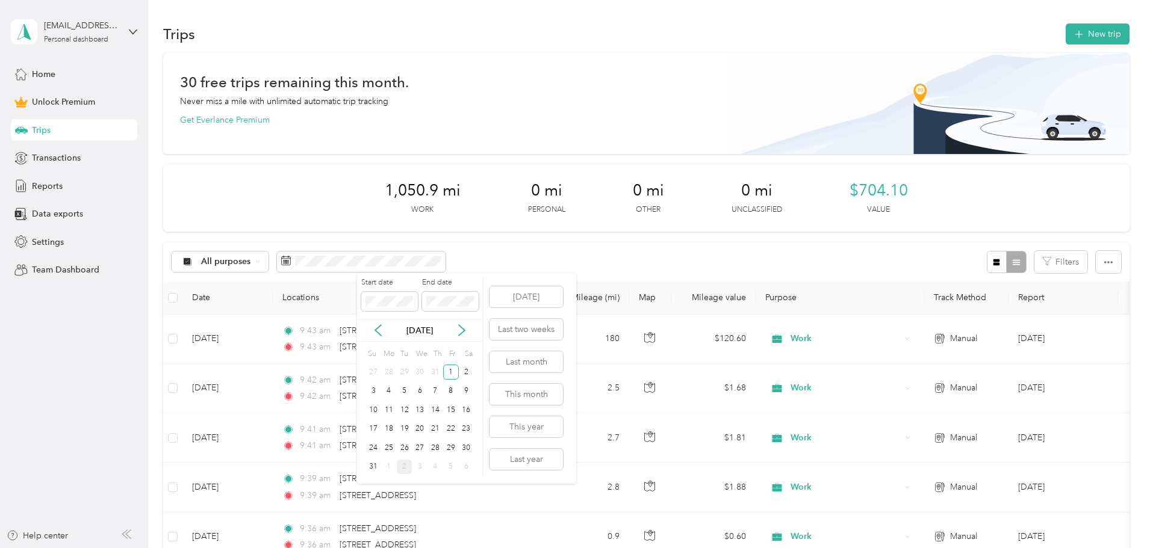
click at [370, 466] on div "31" at bounding box center [373, 467] width 16 height 15
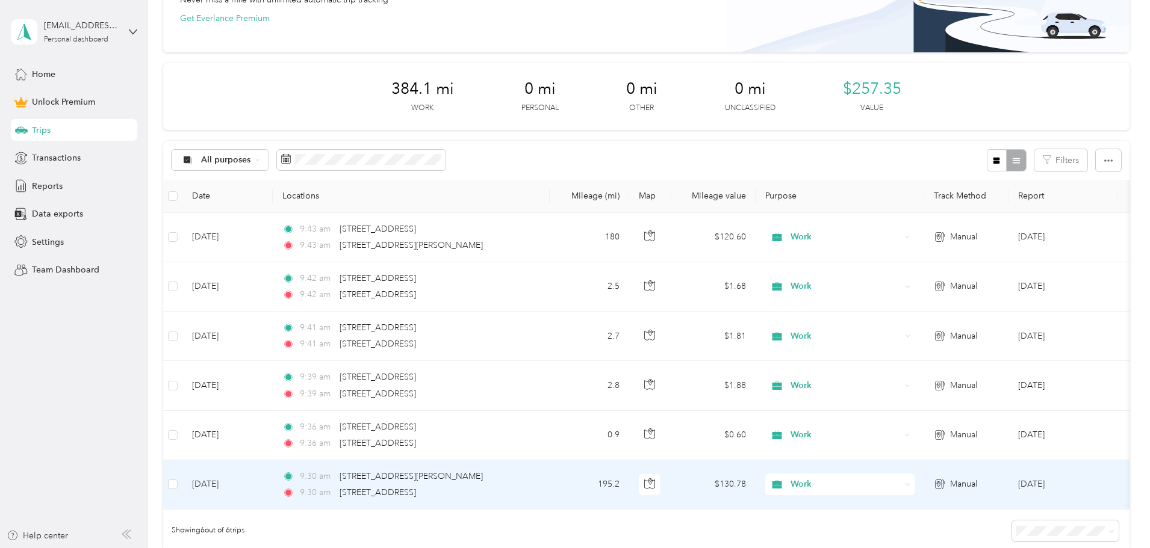
scroll to position [101, 0]
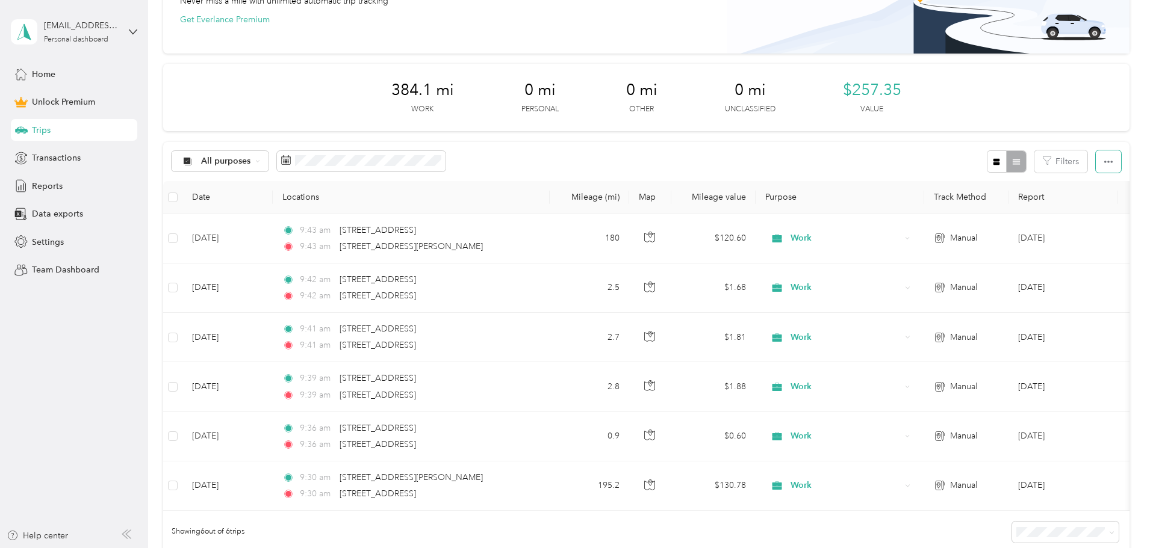
click at [1104, 164] on icon "button" at bounding box center [1108, 162] width 8 height 8
click at [1015, 208] on span "Export" at bounding box center [1007, 205] width 25 height 10
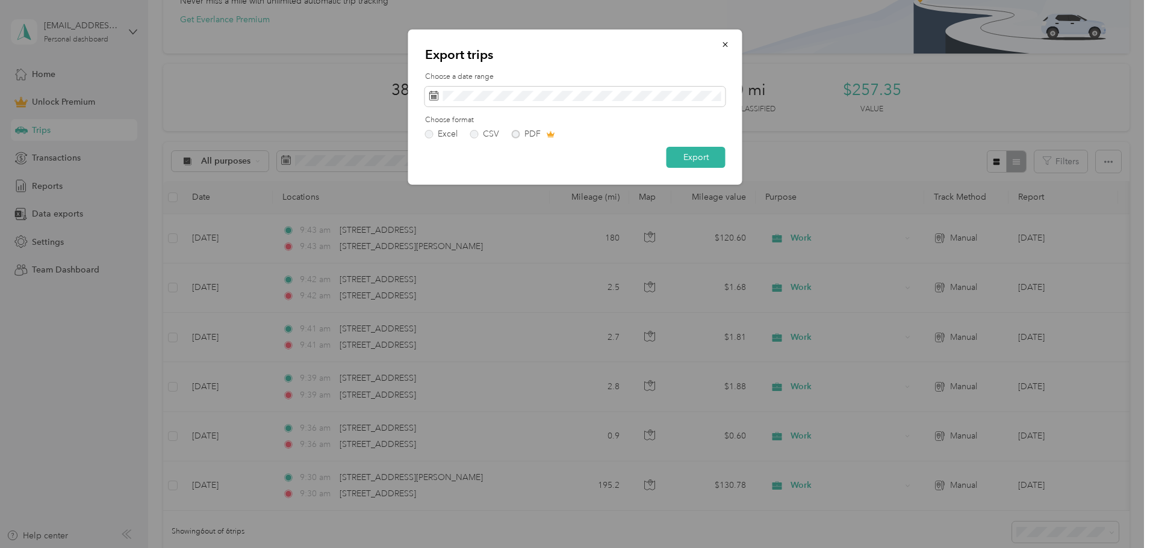
click at [700, 156] on button "Export" at bounding box center [695, 157] width 59 height 21
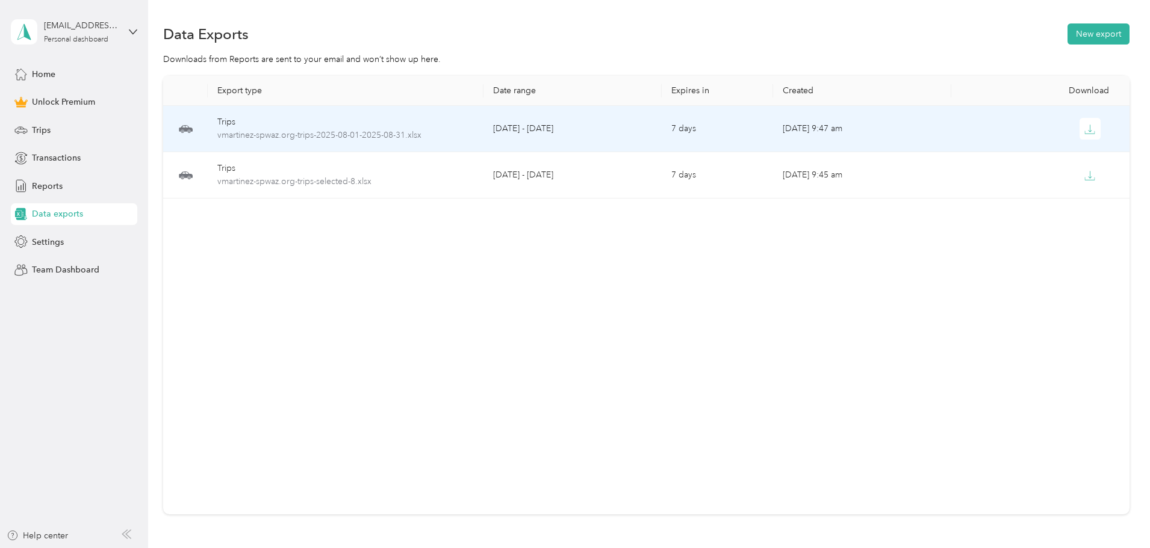
click at [1084, 128] on icon "button" at bounding box center [1089, 129] width 11 height 11
